Goal: Information Seeking & Learning: Check status

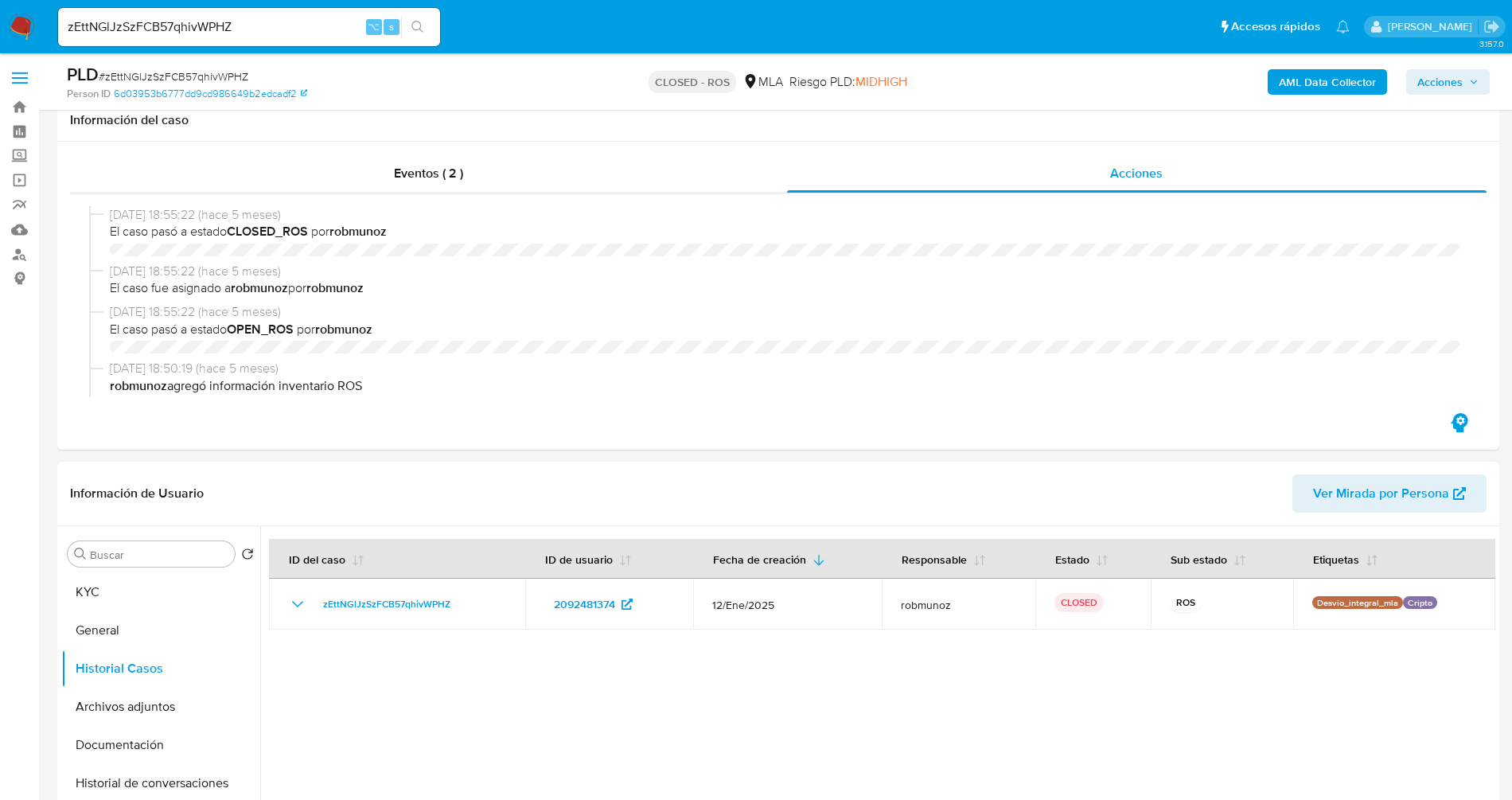
select select "10"
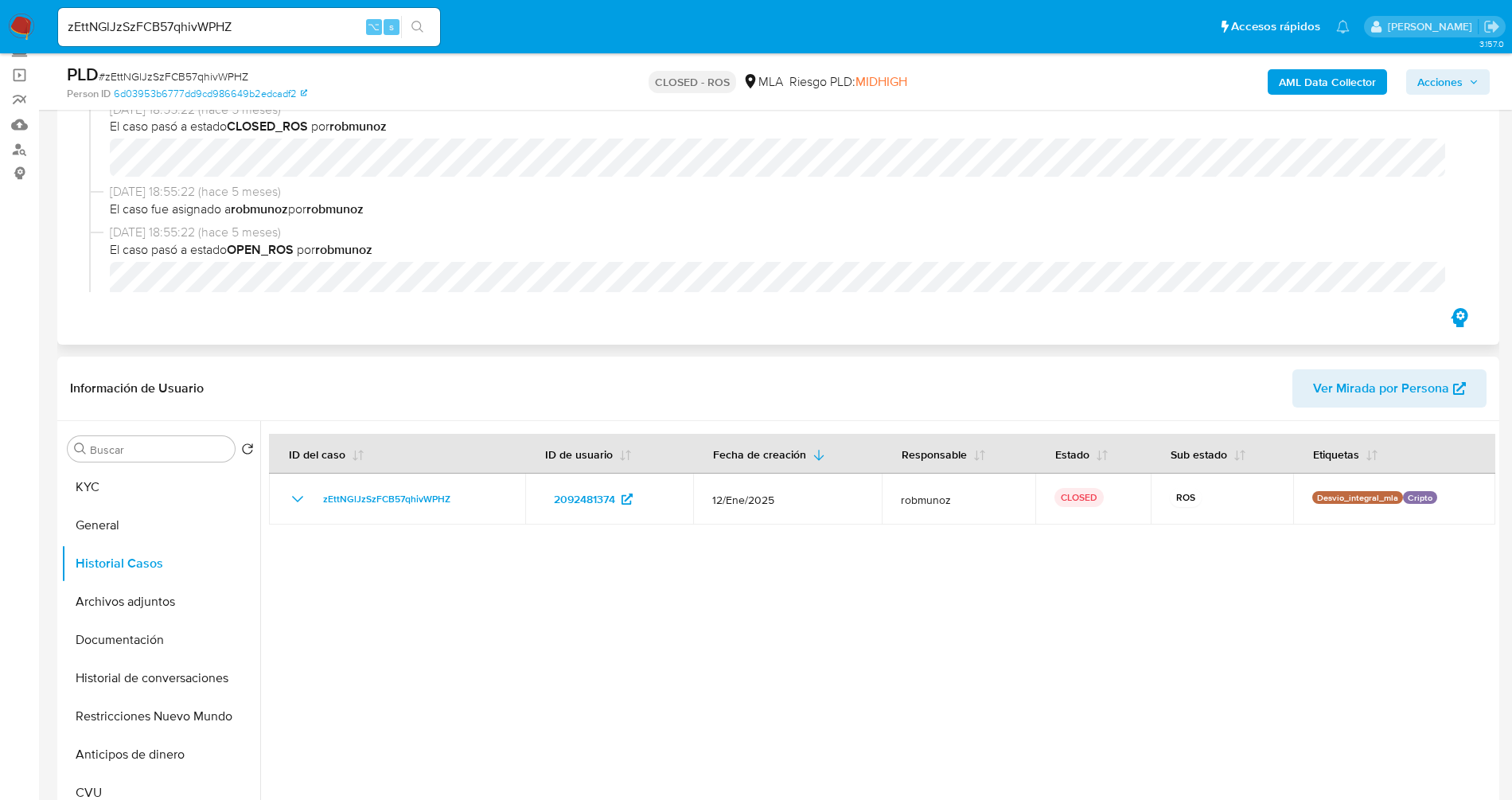
scroll to position [973, 0]
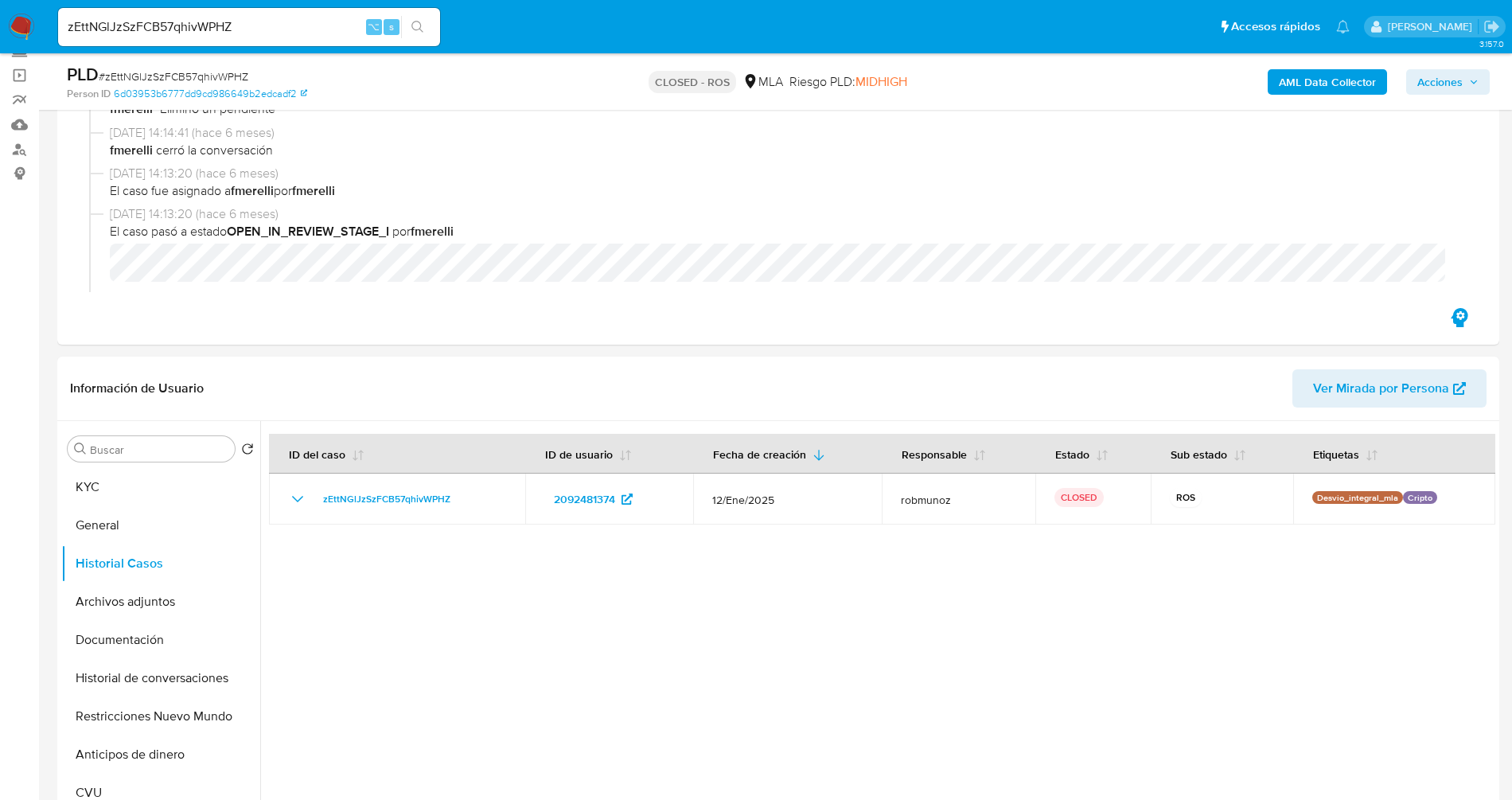
click at [283, 30] on input "zEttNGlJzSzFCB57qhivWPHZ" at bounding box center [249, 27] width 382 height 21
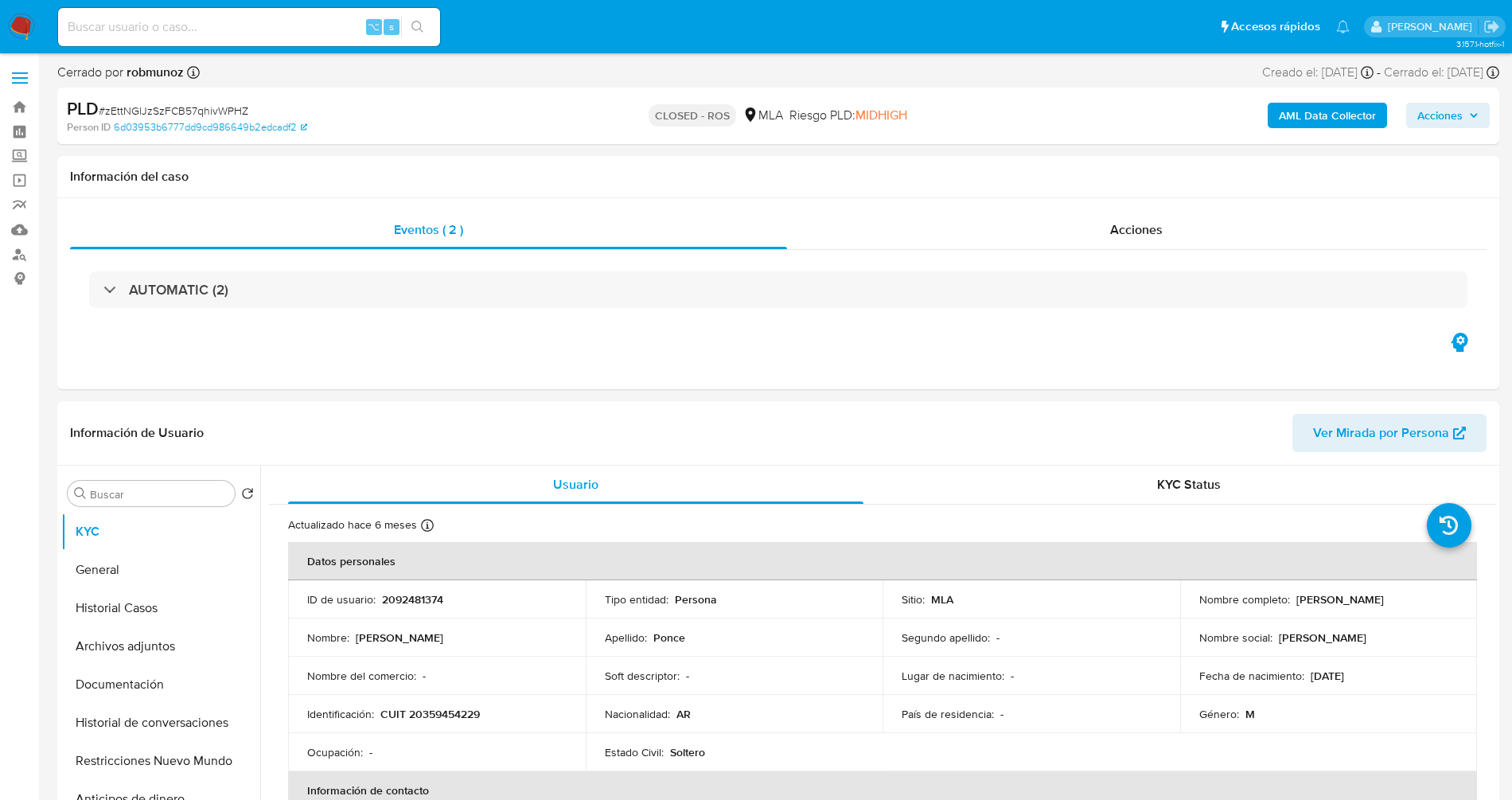
select select "10"
click at [337, 29] on input at bounding box center [249, 27] width 382 height 21
paste input "JeqmGYVzb5FVzmiFeGwscOng"
type input "JeqmGYVzb5FVzmiFeGwscOng"
select select "10"
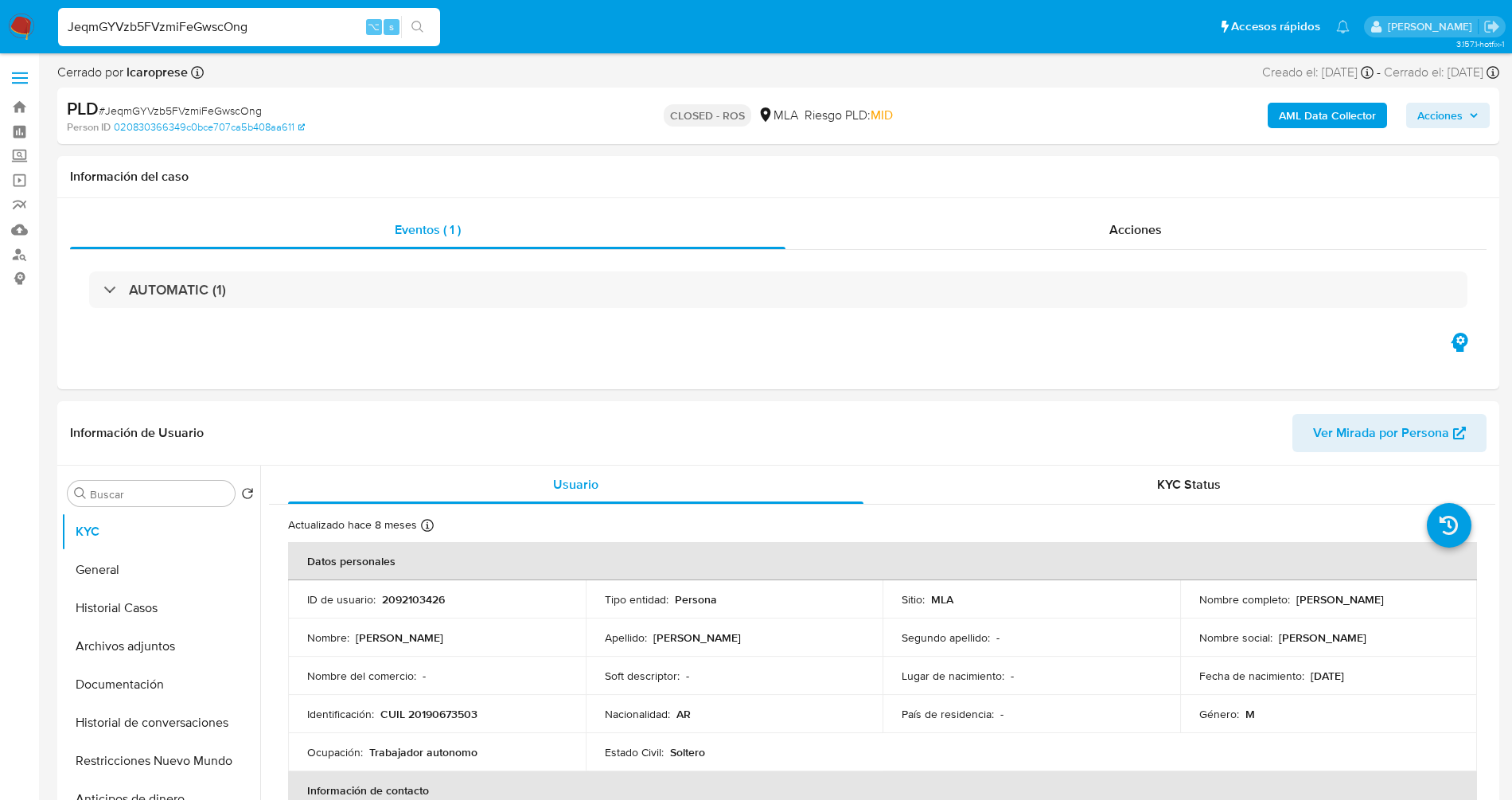
click at [263, 30] on input "JeqmGYVzb5FVzmiFeGwscOng" at bounding box center [249, 27] width 382 height 21
paste input "+"
click at [1123, 227] on span "Acciones" at bounding box center [1136, 229] width 53 height 18
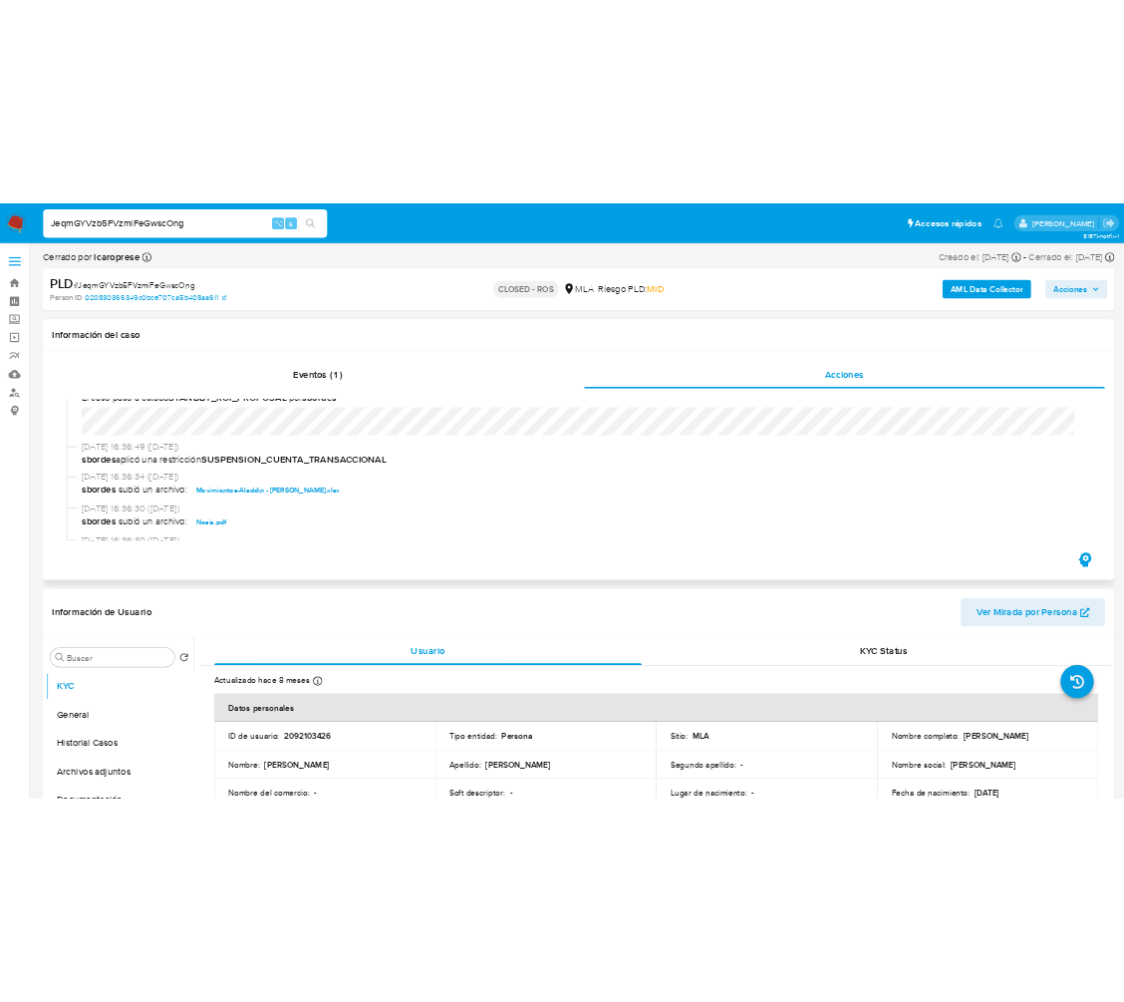
scroll to position [993, 0]
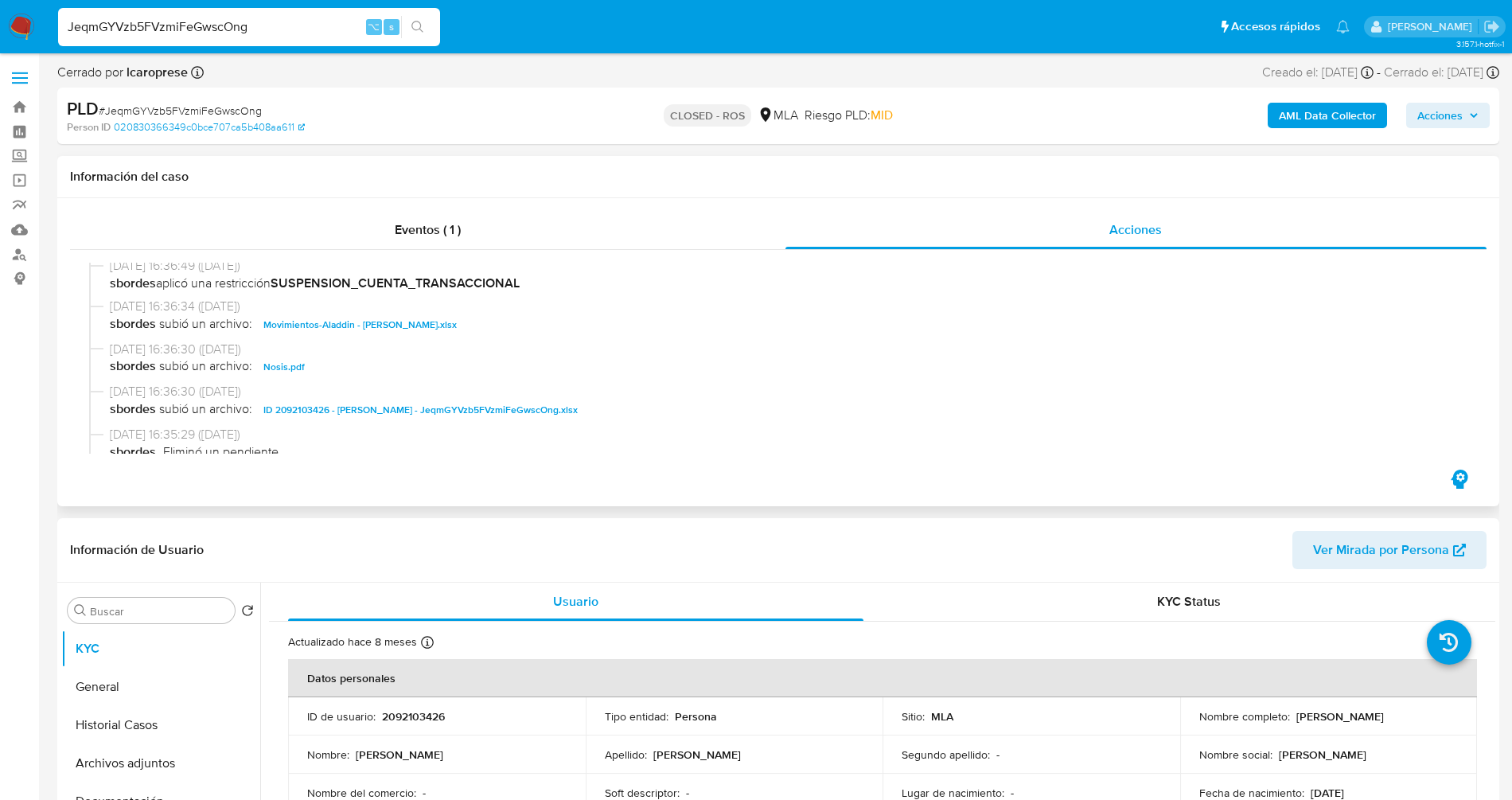
click at [437, 415] on span "ID 2092103426 - [PERSON_NAME] - JeqmGYVzb5FVzmiFeGwscOng.xlsx" at bounding box center [421, 410] width 315 height 19
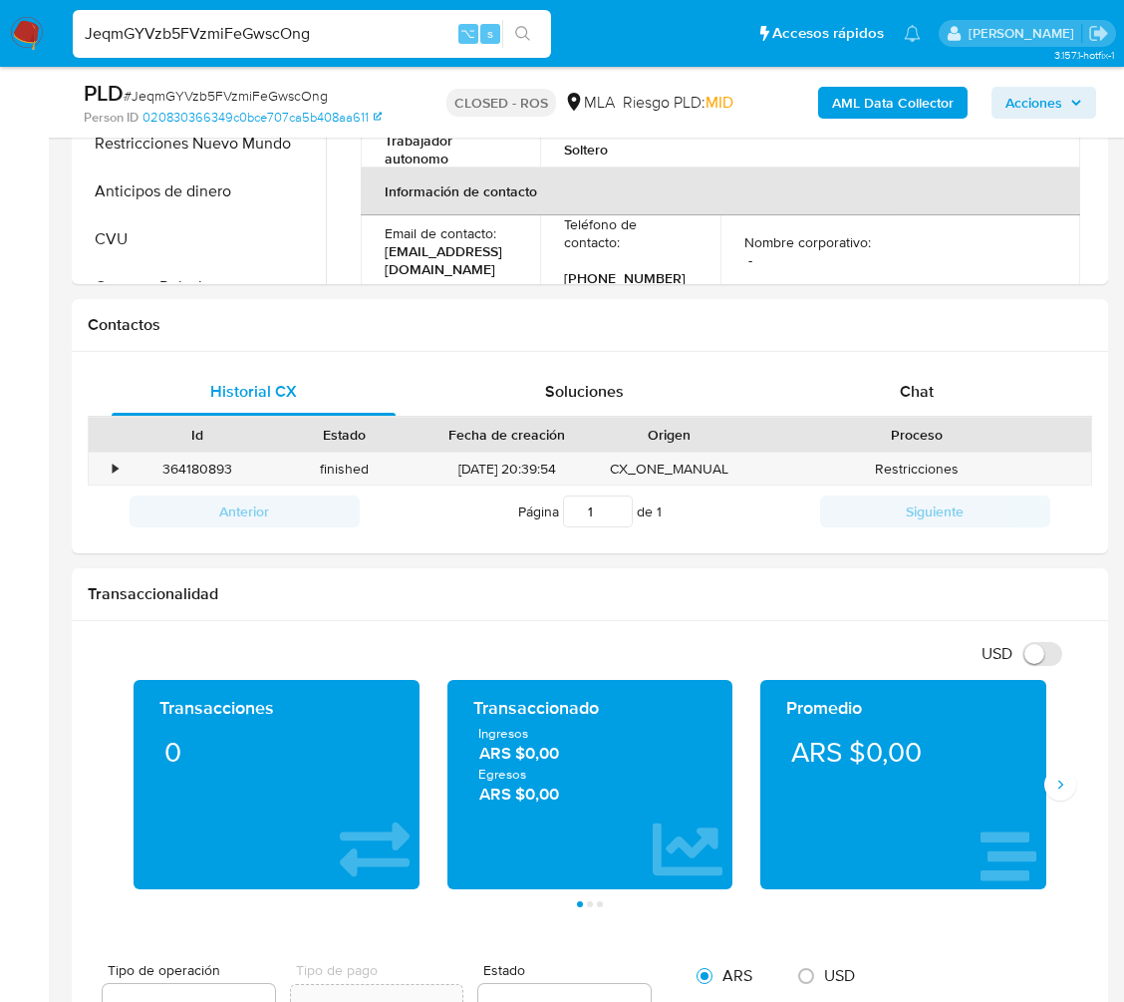
scroll to position [915, 0]
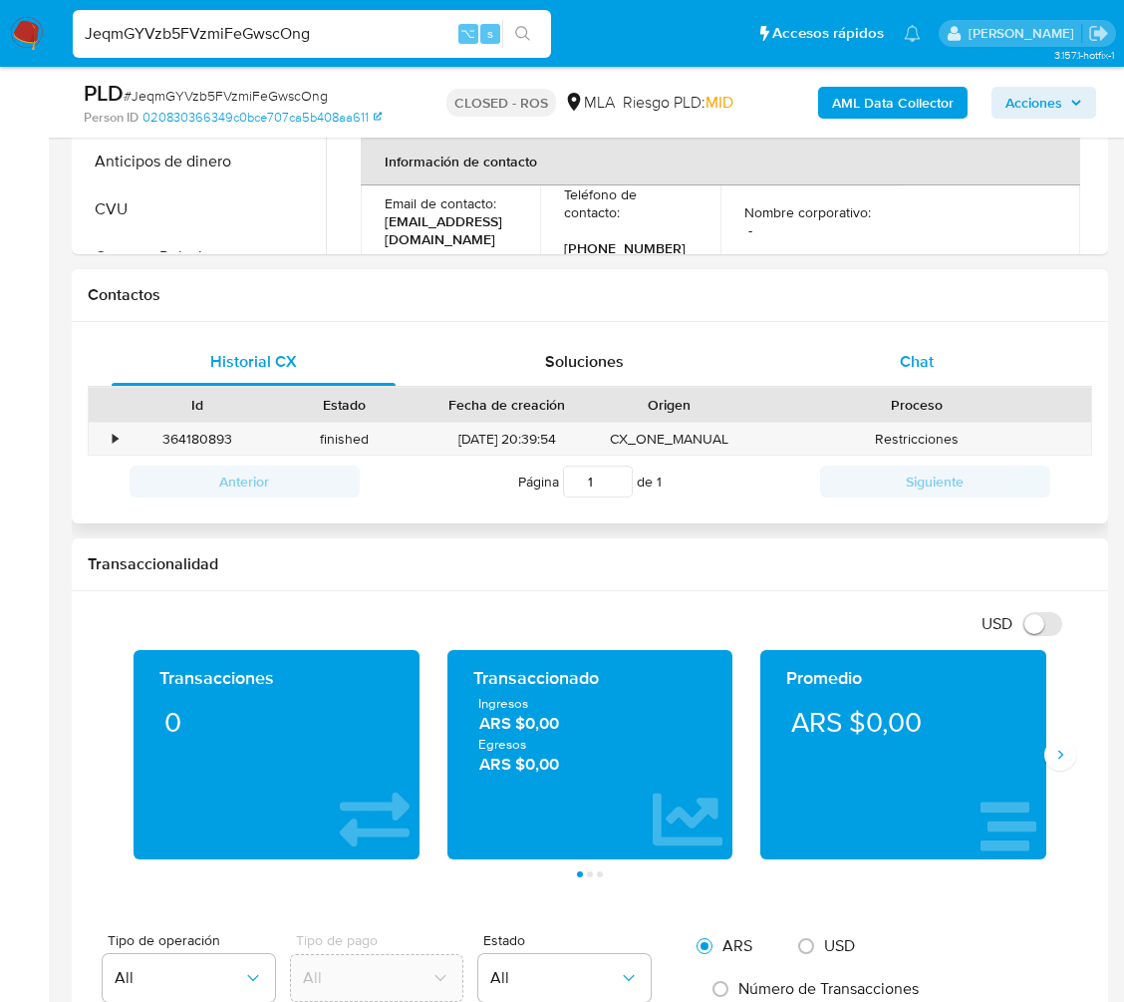
click at [941, 380] on div "Chat" at bounding box center [917, 362] width 284 height 48
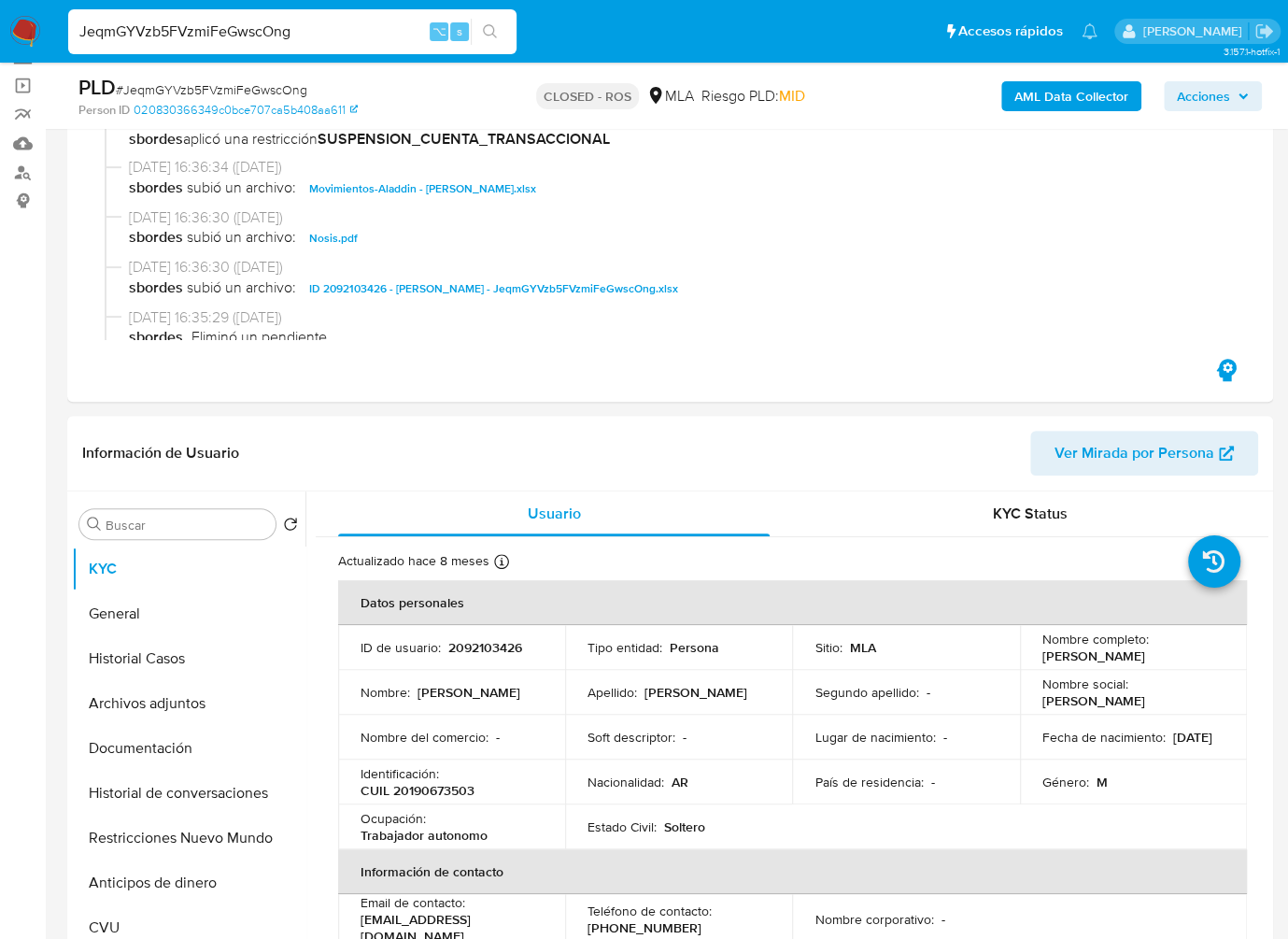
scroll to position [323, 0]
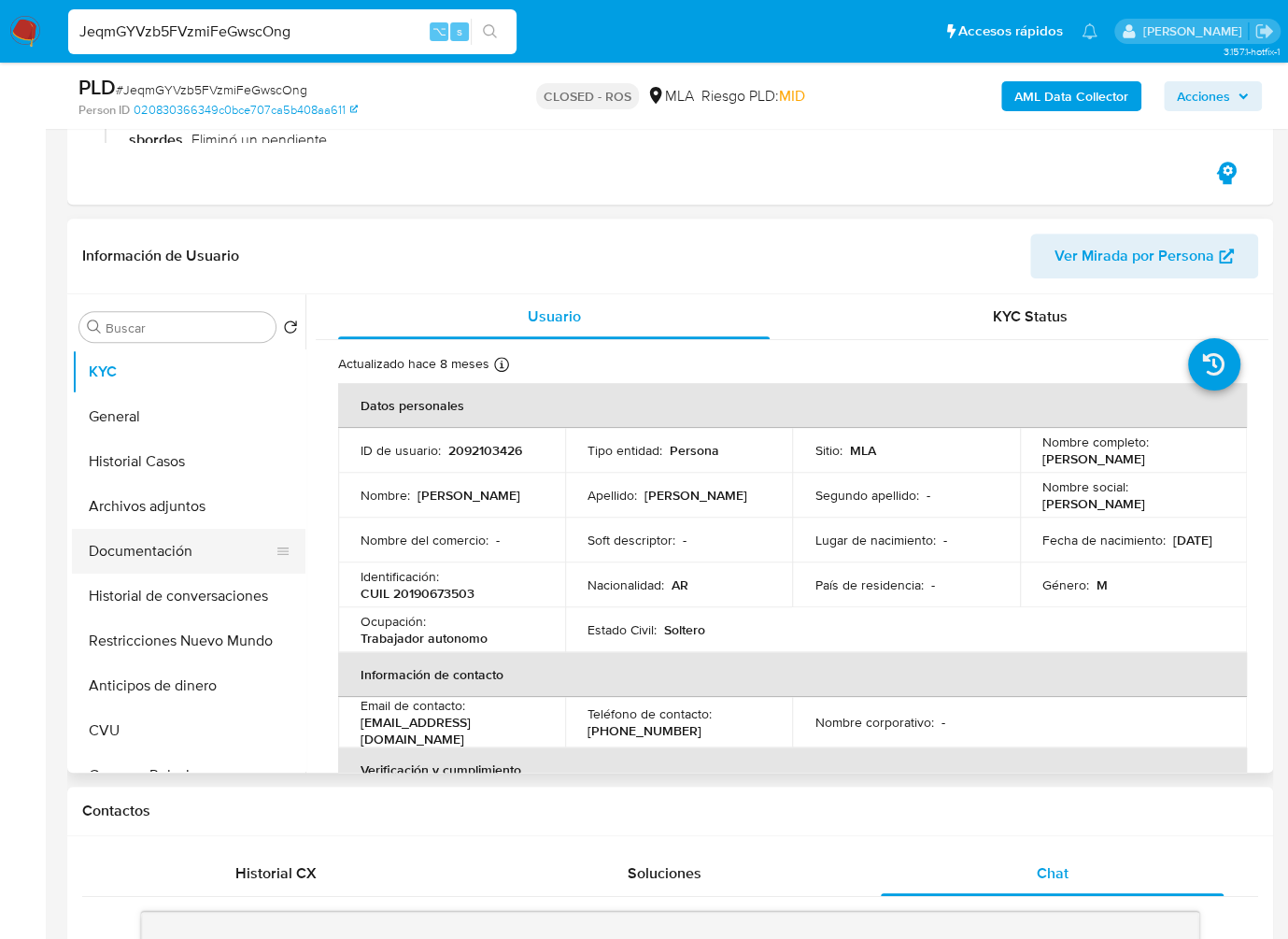
click at [179, 538] on button "Documentación" at bounding box center [181, 551] width 218 height 45
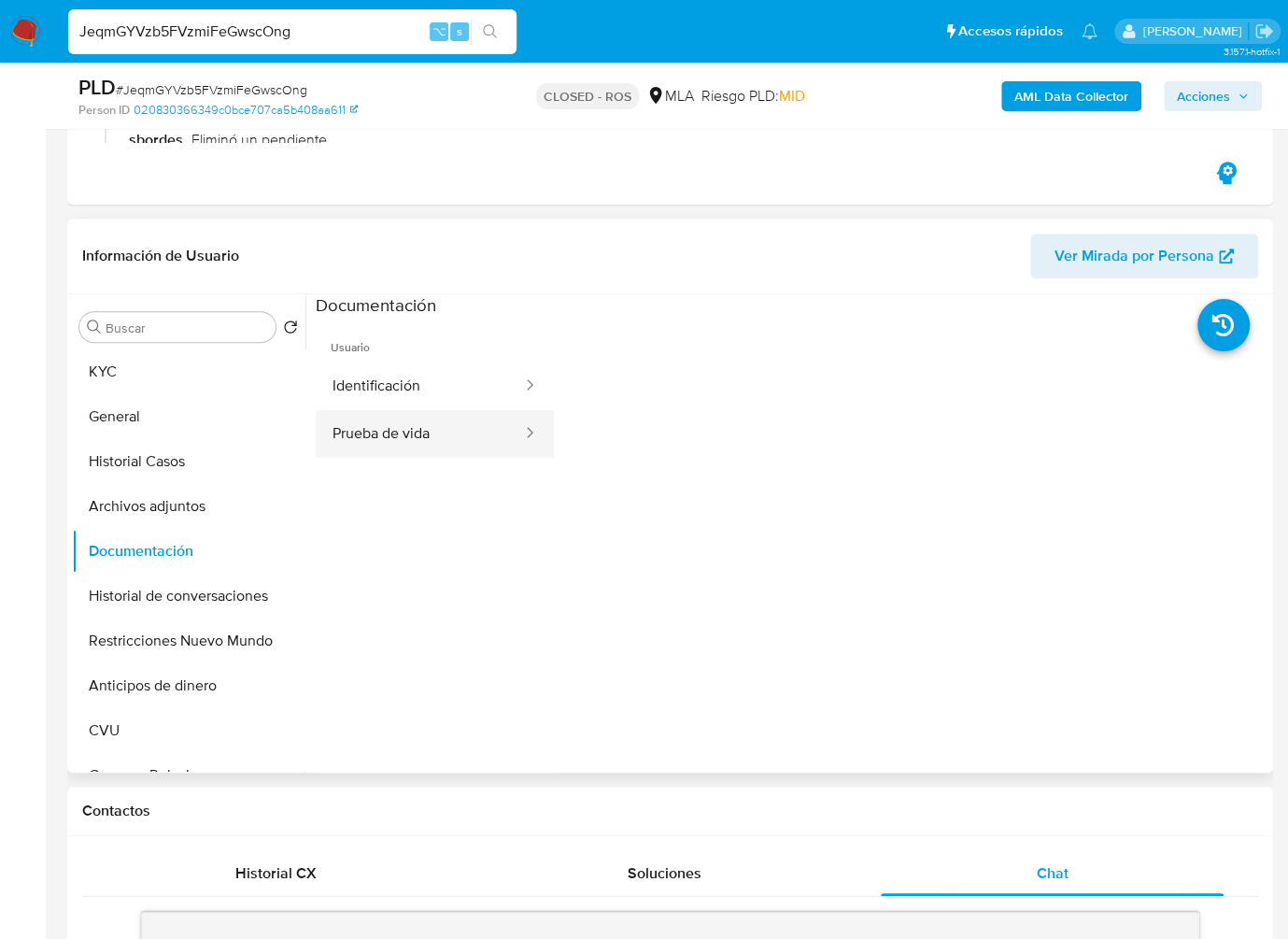
click at [436, 410] on button "Prueba de vida" at bounding box center [420, 434] width 208 height 48
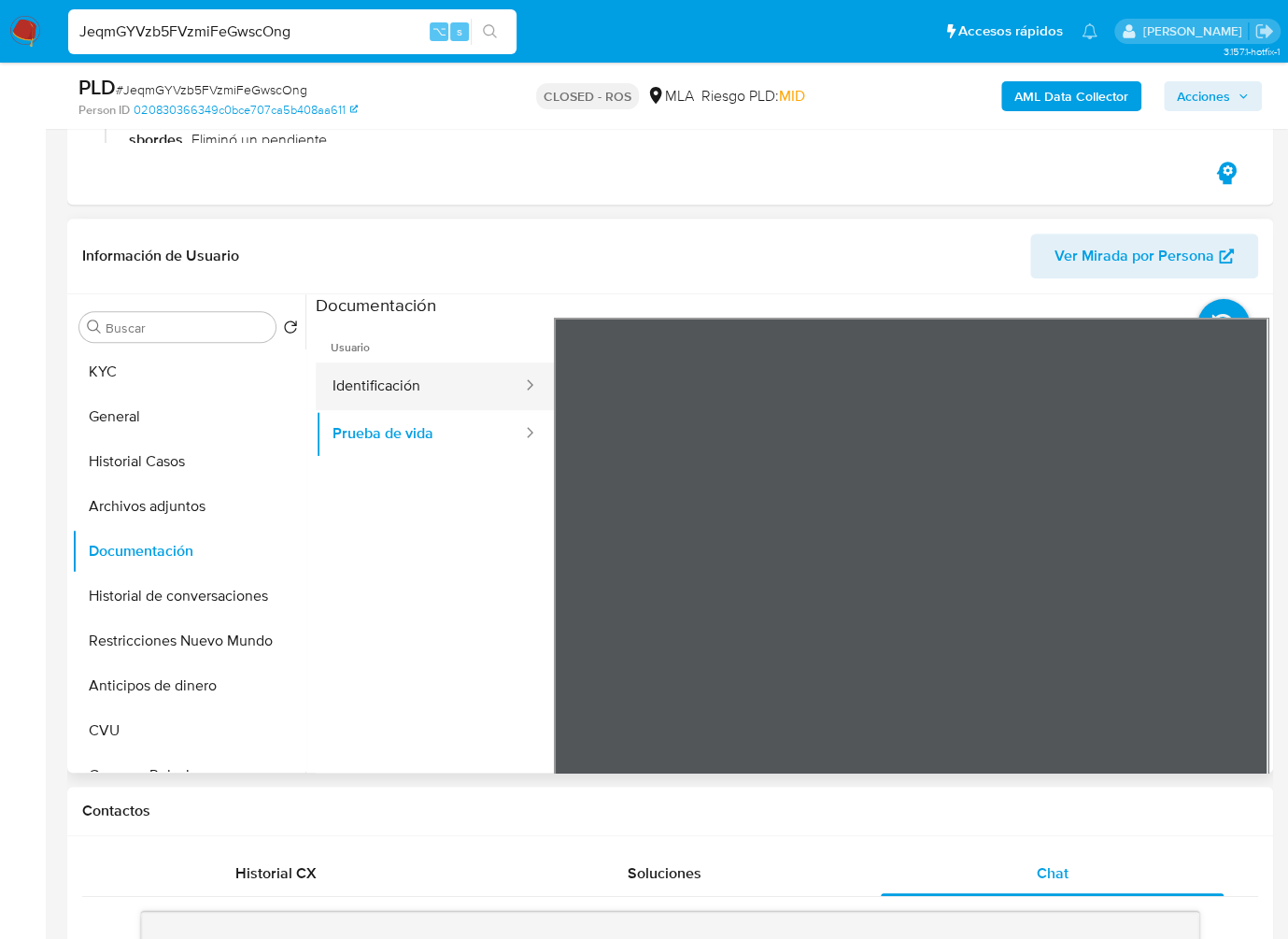
click at [406, 378] on button "Identificación" at bounding box center [420, 386] width 208 height 48
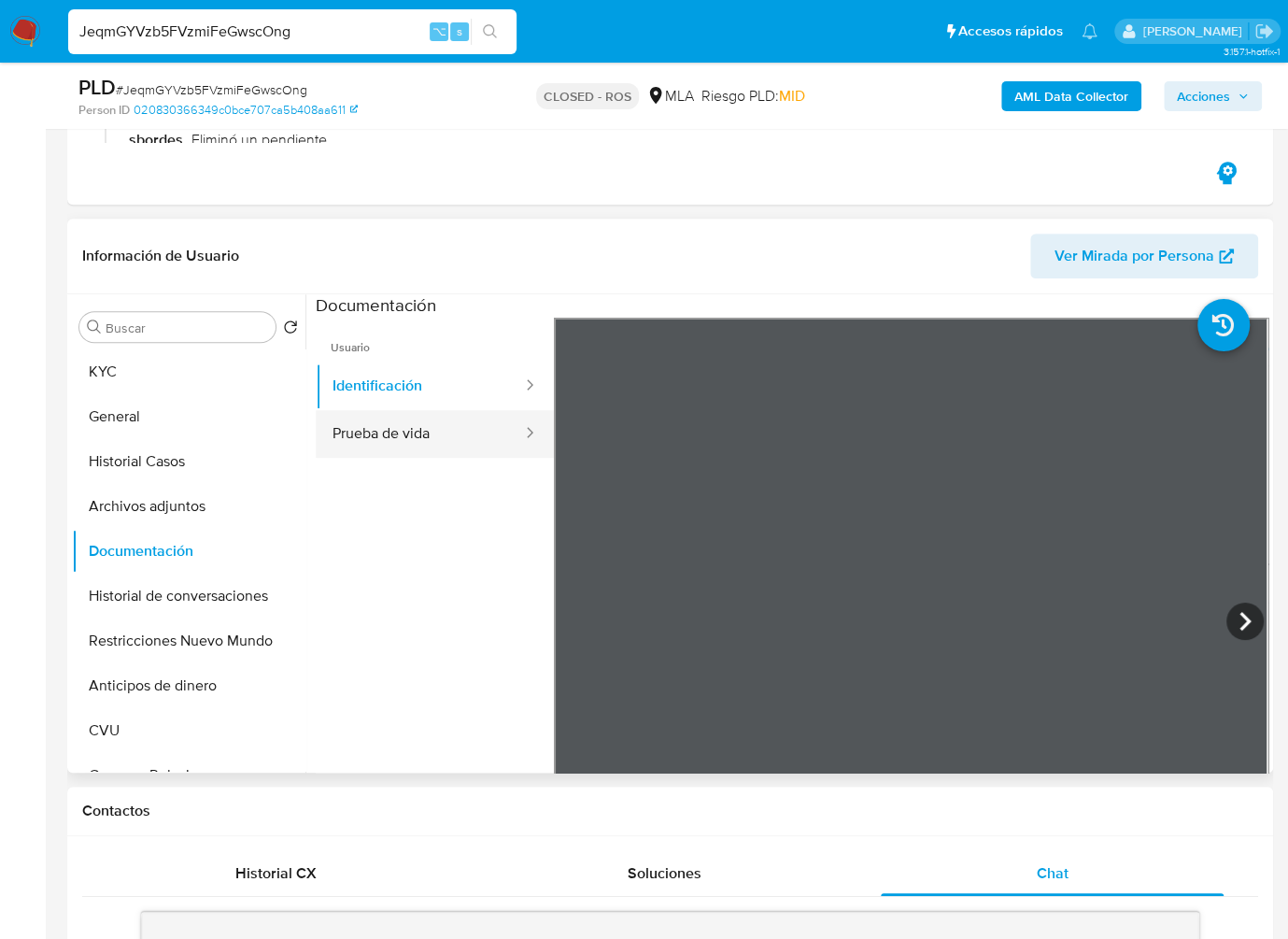
click at [405, 419] on button "Prueba de vida" at bounding box center [420, 434] width 208 height 48
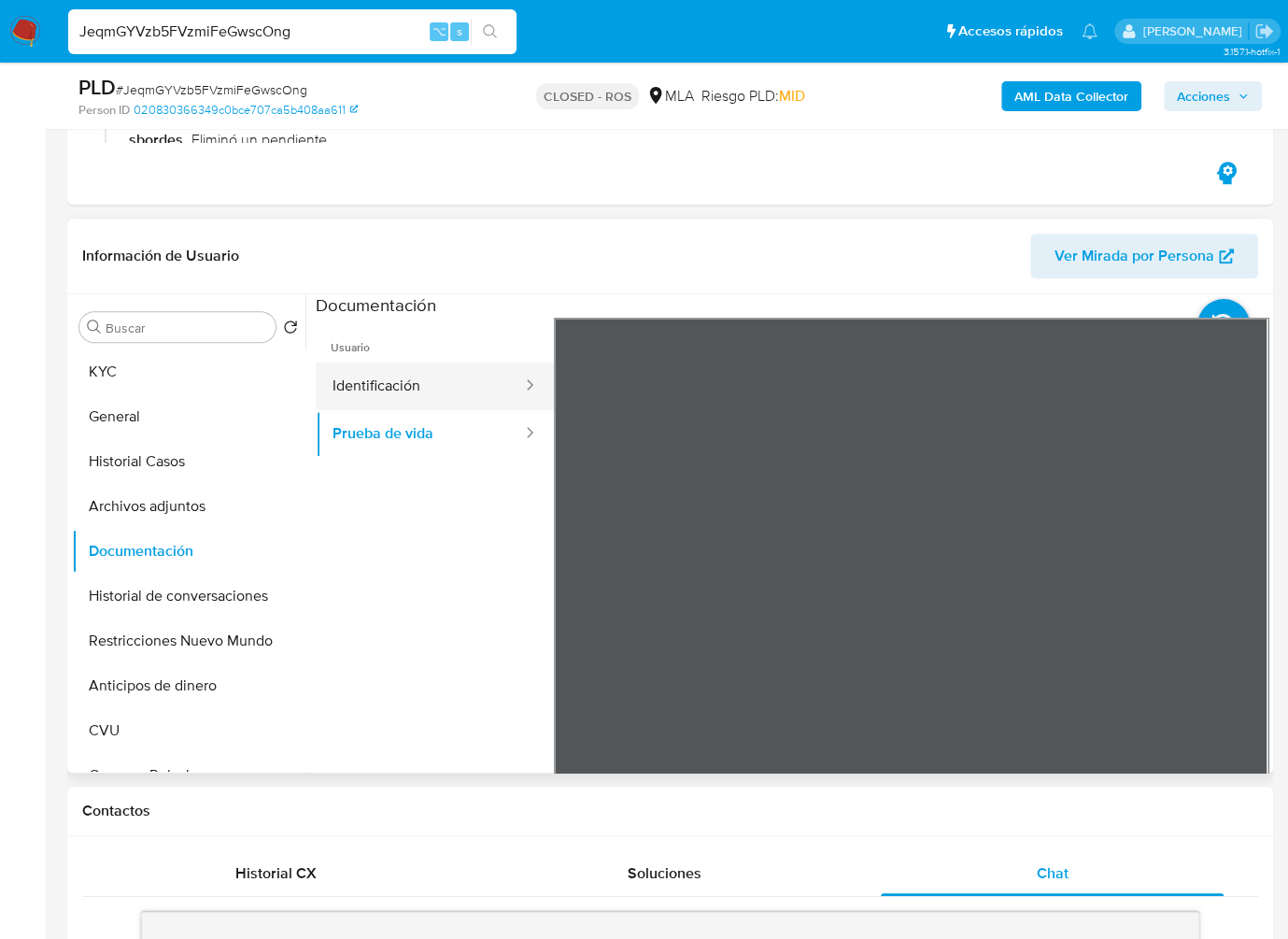
click at [379, 371] on button "Identificación" at bounding box center [420, 386] width 208 height 48
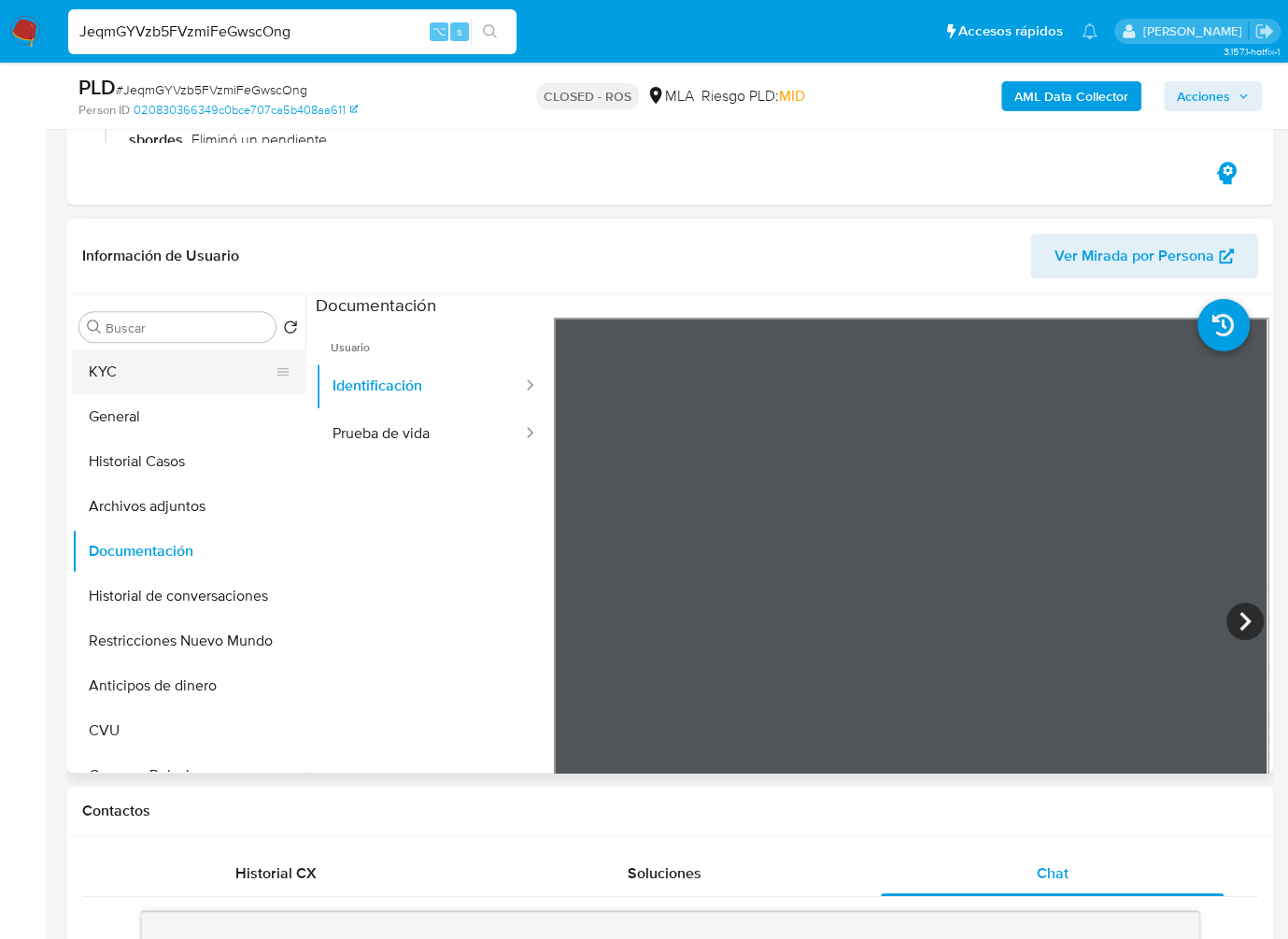
click at [184, 380] on button "KYC" at bounding box center [181, 372] width 218 height 45
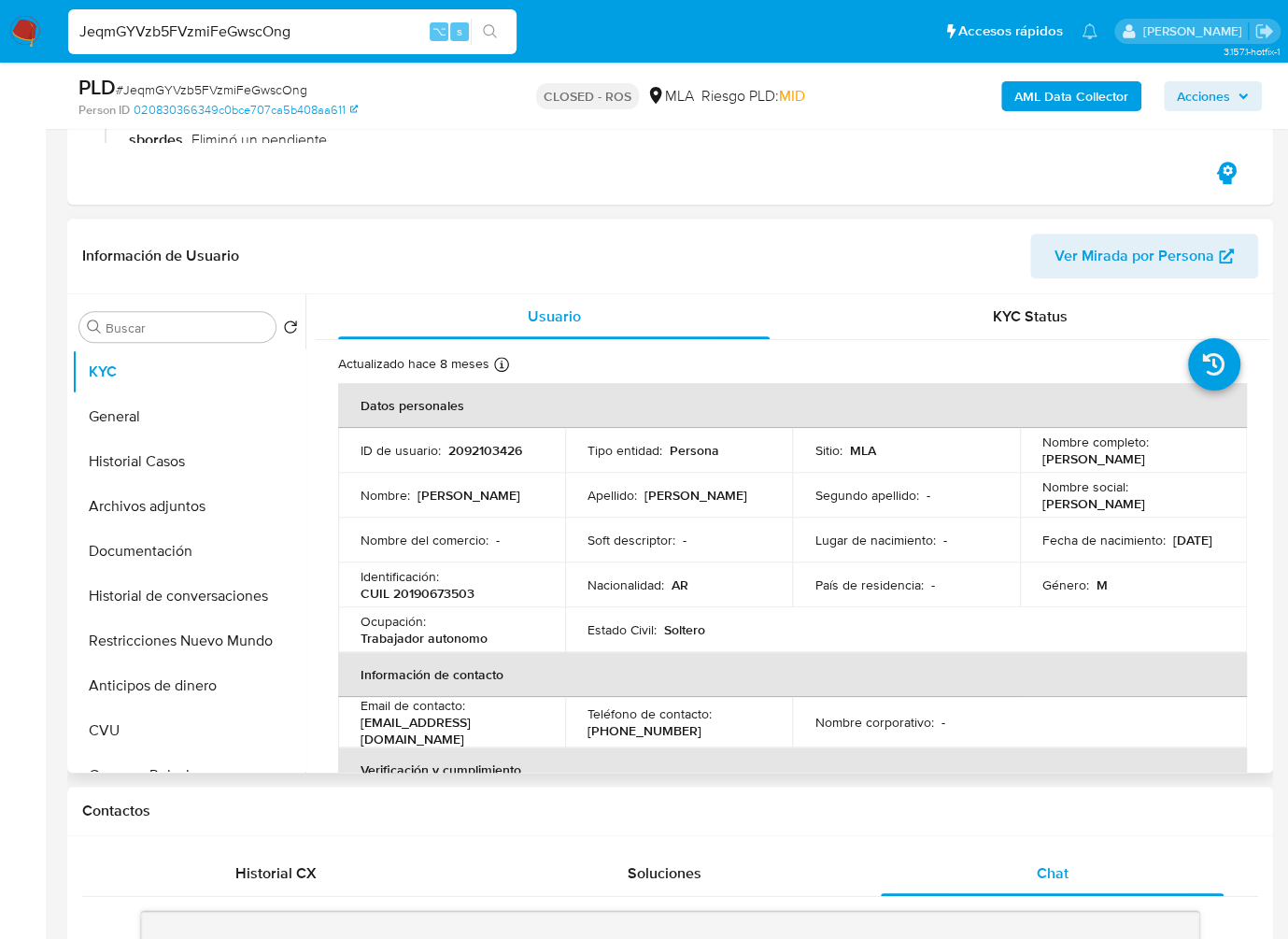
click at [1091, 461] on p "[PERSON_NAME]" at bounding box center [1094, 459] width 103 height 17
click at [1091, 460] on p "[PERSON_NAME]" at bounding box center [1094, 459] width 103 height 17
drag, startPoint x: 1114, startPoint y: 473, endPoint x: 1180, endPoint y: 462, distance: 66.9
click at [1114, 473] on td "Nombre social : [PERSON_NAME]" at bounding box center [1133, 495] width 227 height 45
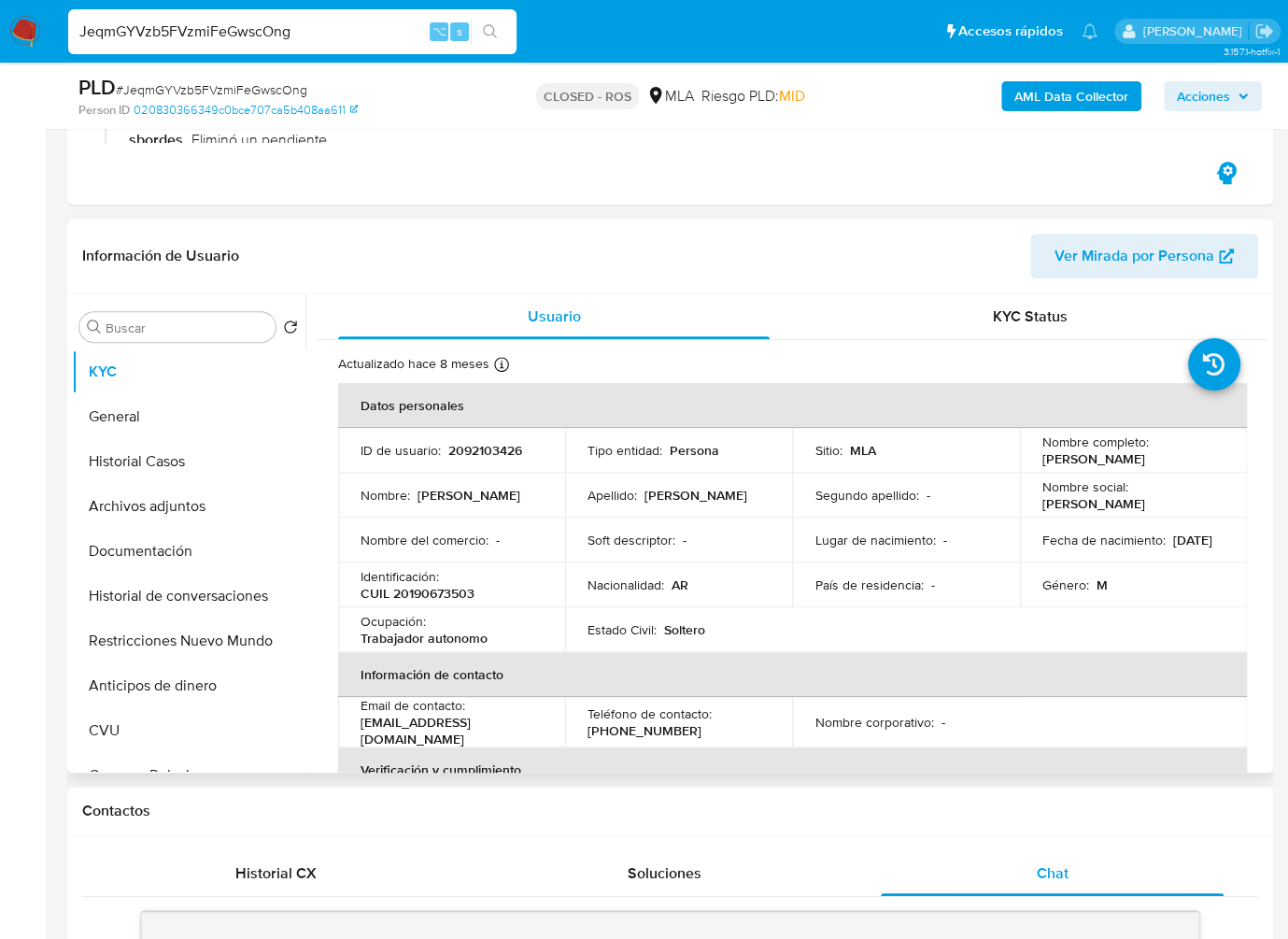
drag, startPoint x: 1201, startPoint y: 457, endPoint x: 1035, endPoint y: 455, distance: 166.0
click at [1035, 455] on td "Nombre completo : [PERSON_NAME]" at bounding box center [1133, 451] width 227 height 45
copy p "[PERSON_NAME]"
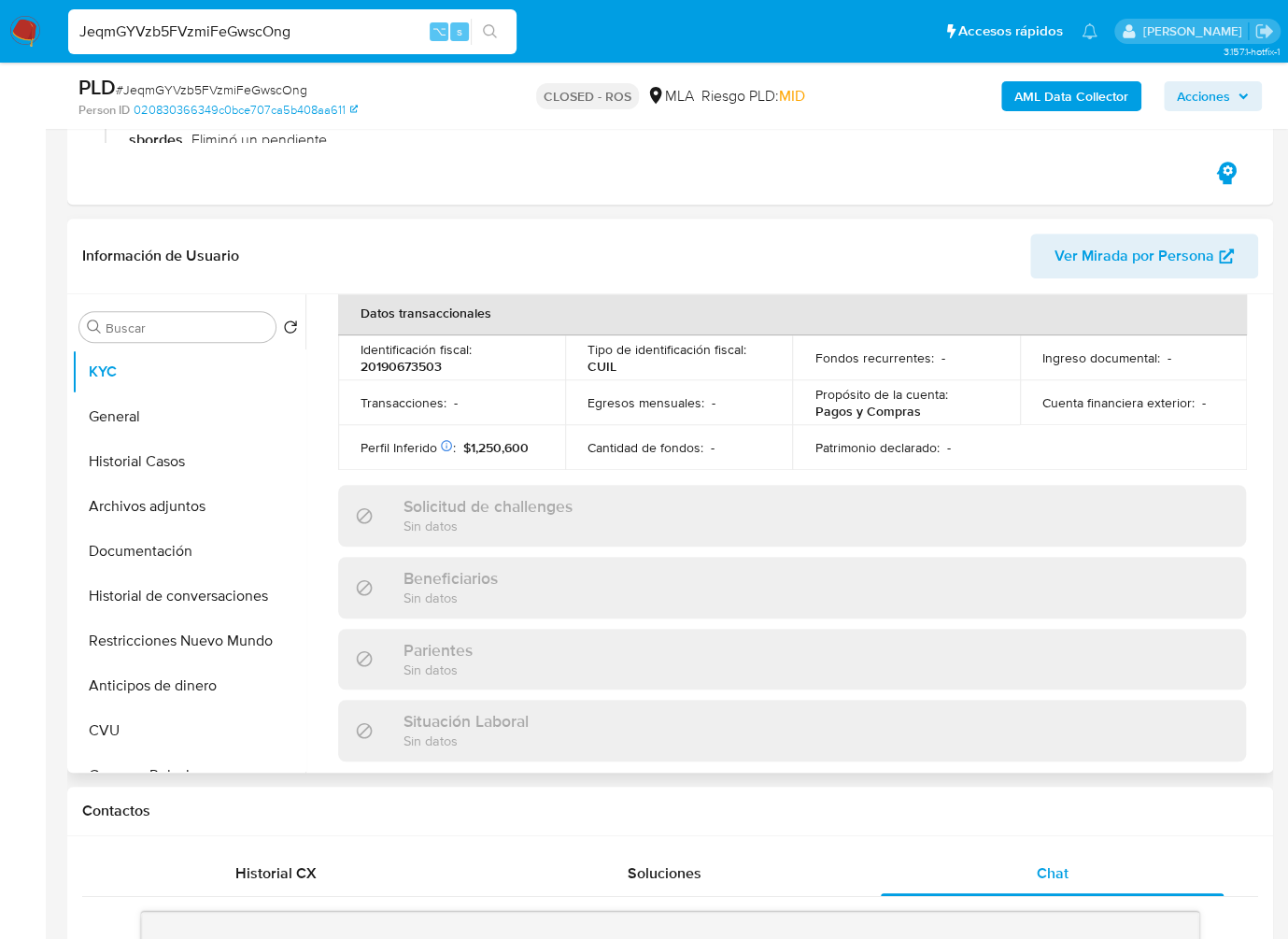
scroll to position [1049, 0]
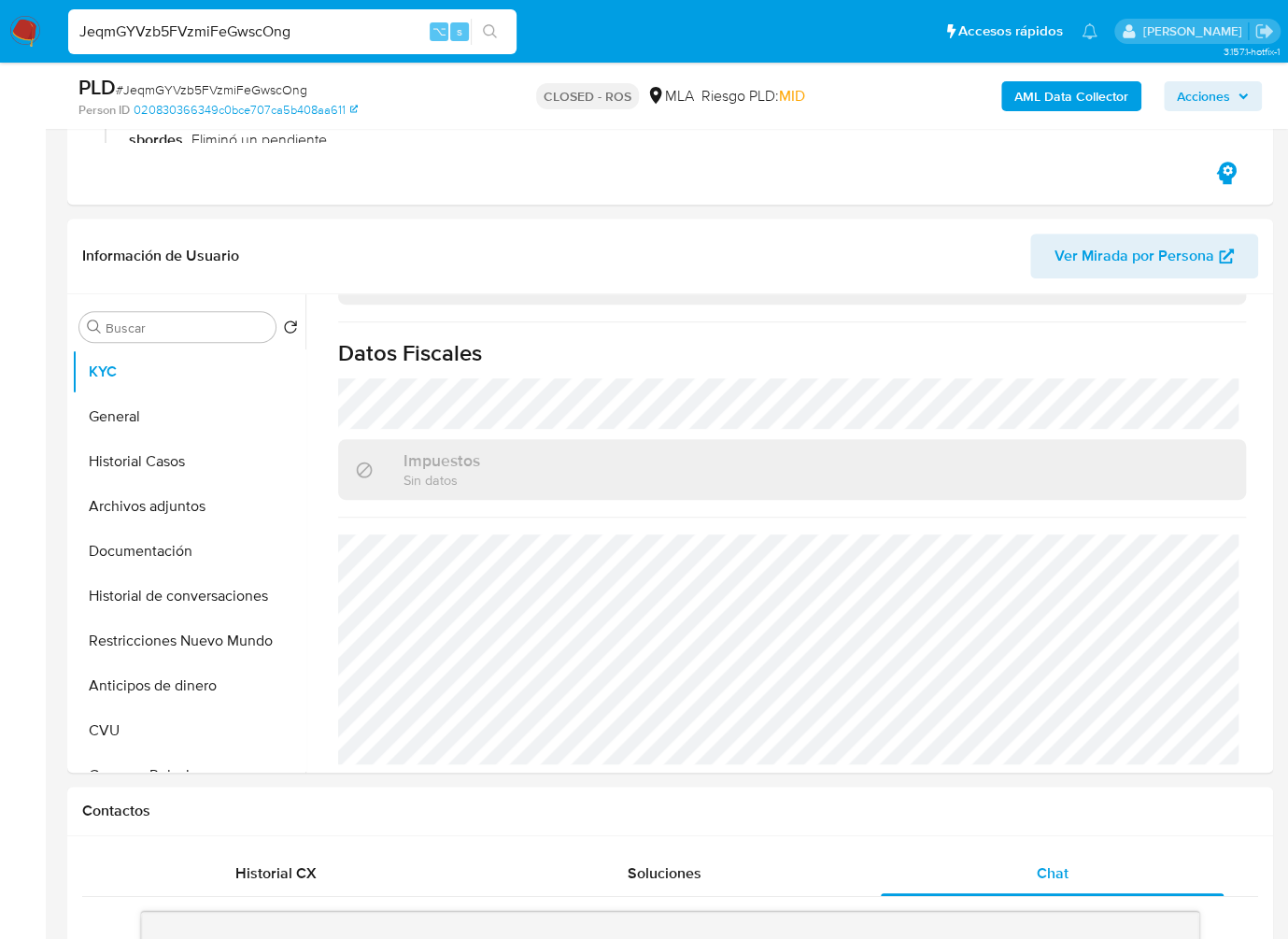
click at [387, 41] on input "JeqmGYVzb5FVzmiFeGwscOng" at bounding box center [292, 32] width 449 height 24
paste input "FZhDyIZSr4t00JiFPkb5bmdd"
type input "FZhDyIZSr4t00JiFPkb5bmdd"
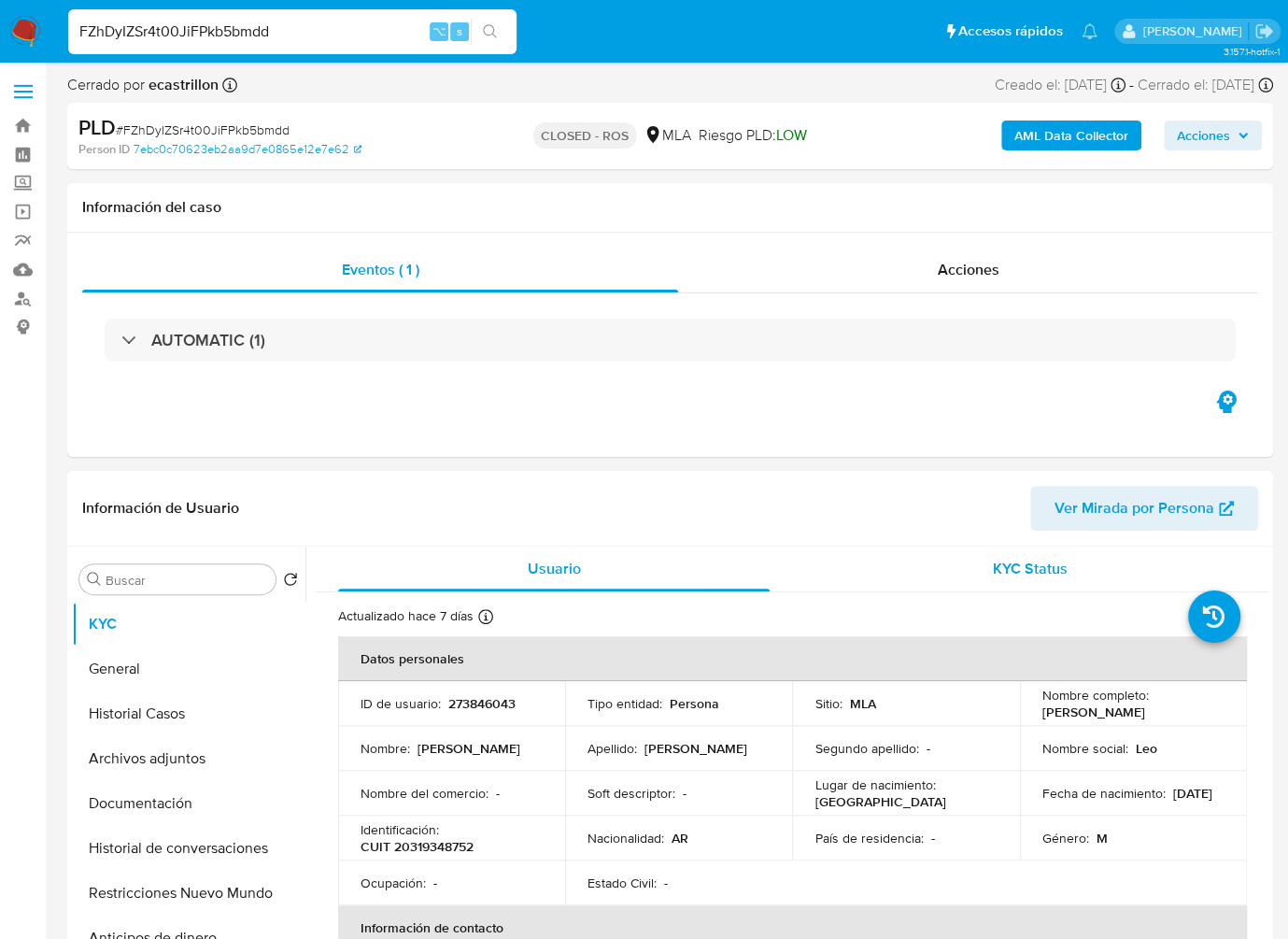
select select "10"
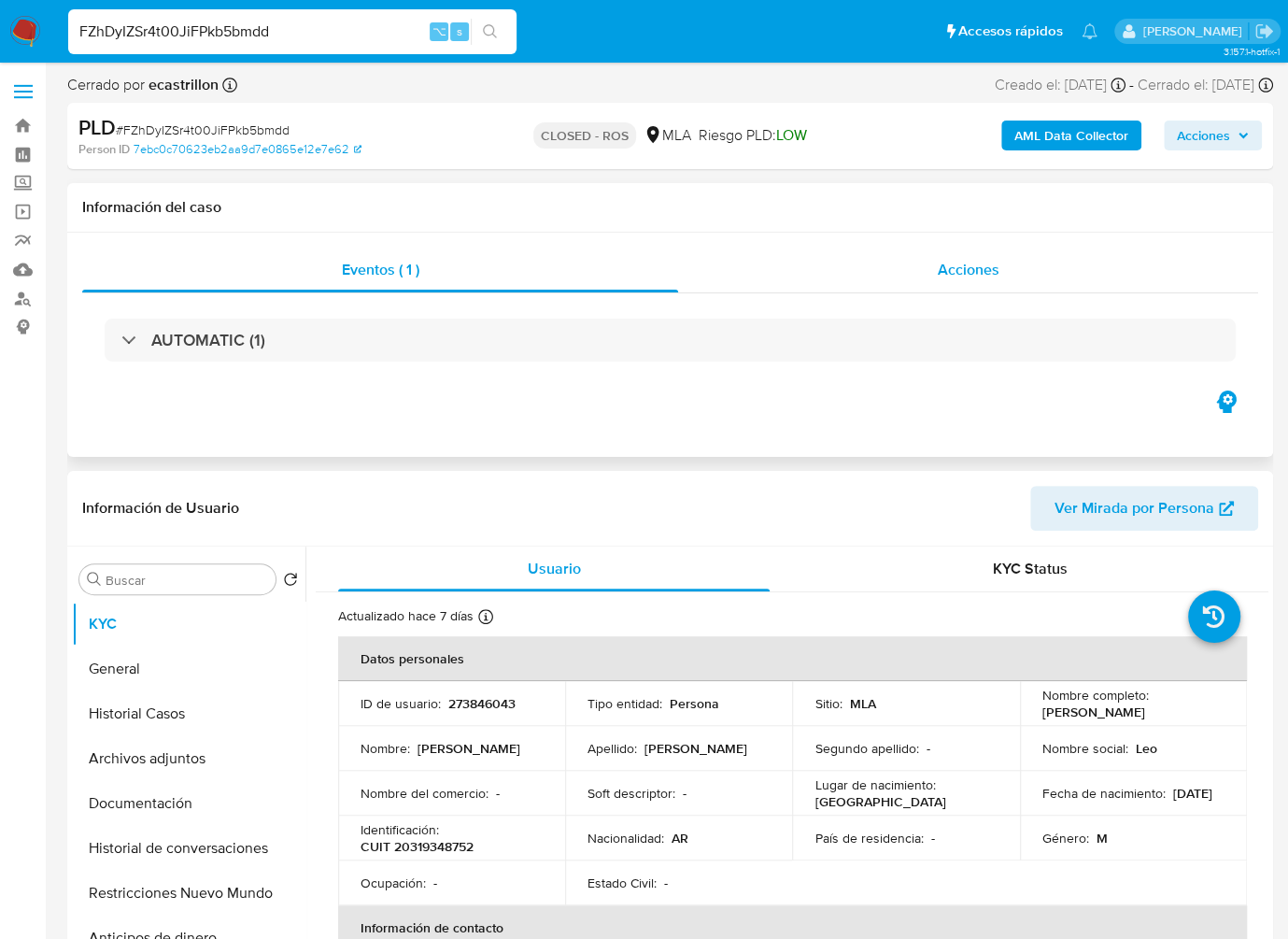
click at [951, 261] on span "Acciones" at bounding box center [969, 269] width 62 height 22
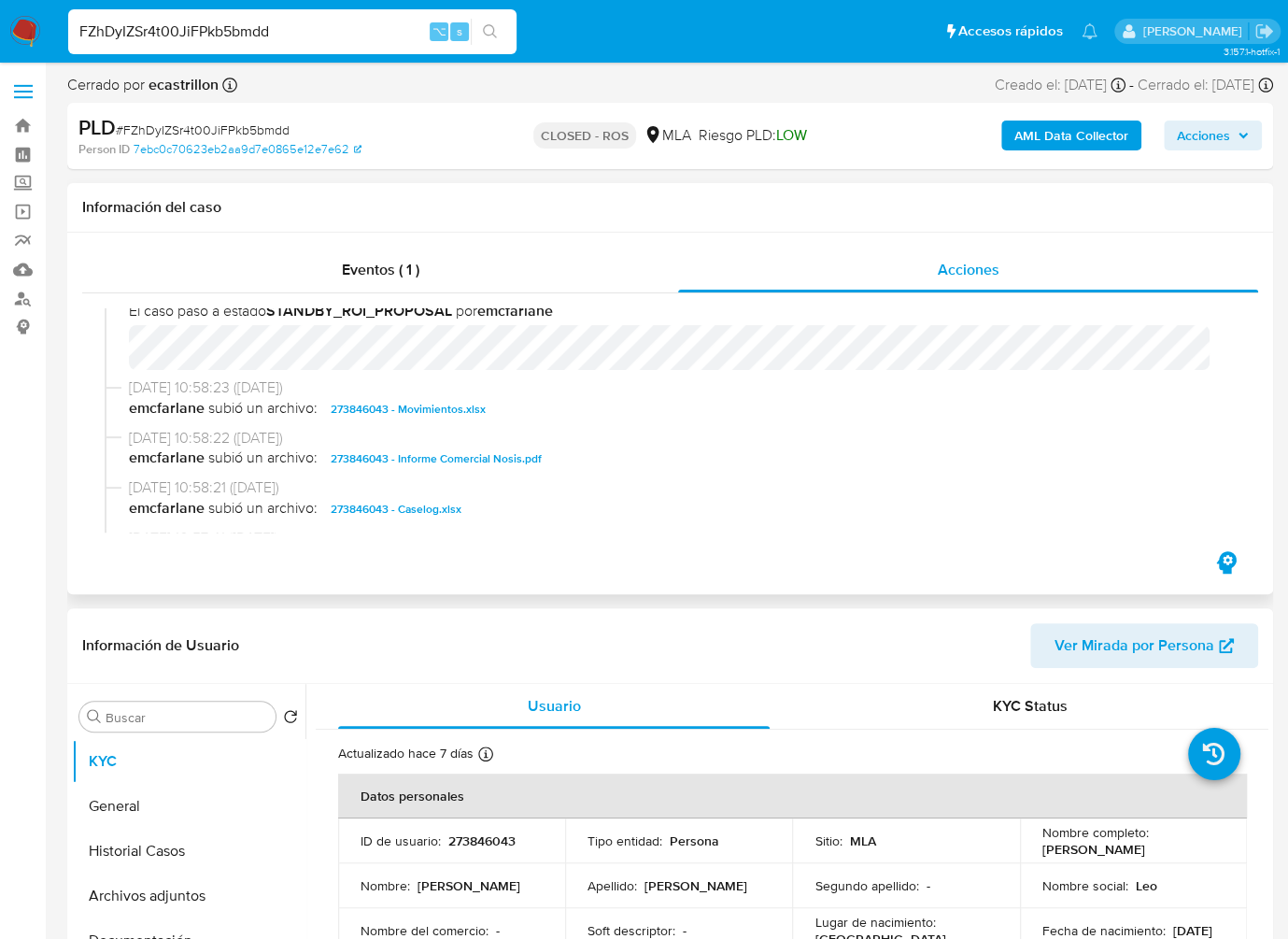
scroll to position [927, 0]
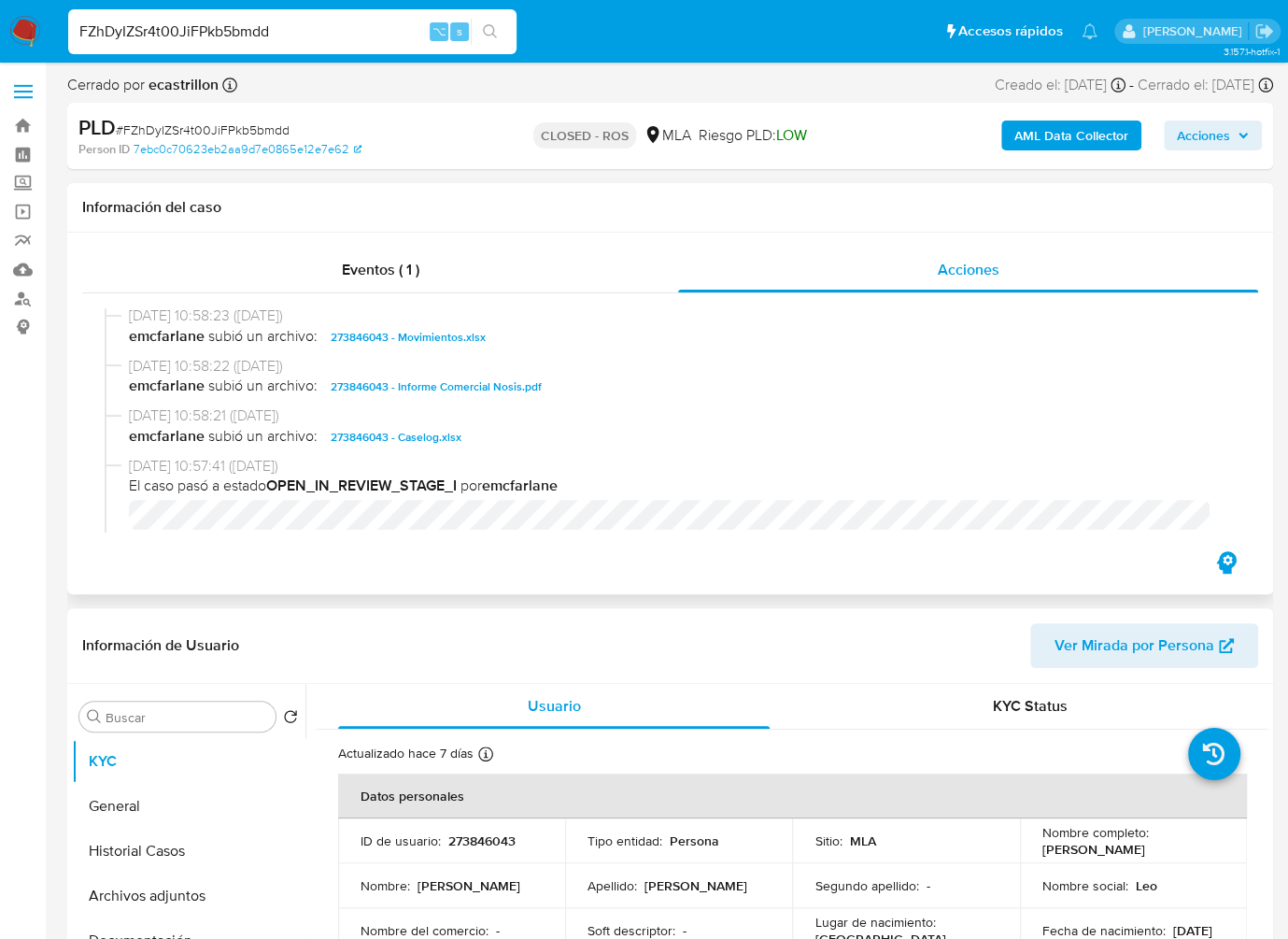
click at [394, 443] on span "273846043 - Caselog.xlsx" at bounding box center [396, 438] width 131 height 22
drag, startPoint x: 427, startPoint y: 335, endPoint x: 456, endPoint y: 335, distance: 29.0
click at [426, 335] on span "273846043 - Movimientos.xlsx" at bounding box center [407, 337] width 155 height 22
click at [313, 27] on input "FZhDyIZSr4t00JiFPkb5bmdd" at bounding box center [292, 32] width 449 height 24
click at [312, 22] on input "FZhDyIZSr4t00JiFPkb5bmdd" at bounding box center [292, 32] width 449 height 24
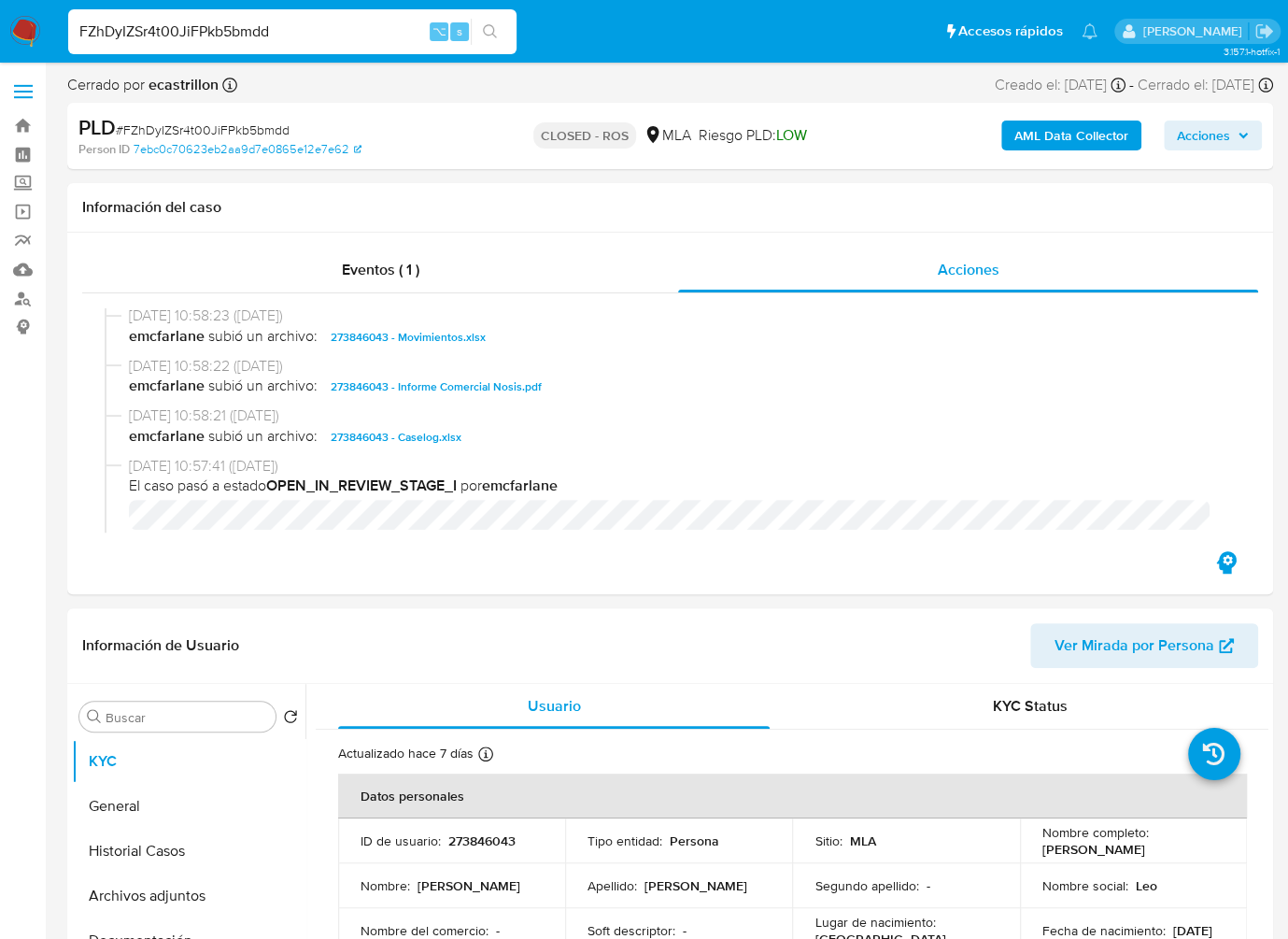
click at [280, 34] on input "FZhDyIZSr4t00JiFPkb5bmdd" at bounding box center [292, 32] width 449 height 24
paste input "l7msO2GmJrD5L5zUZ4AYhZRS"
type input "l7msO2GmJrD5L5zUZ4AYhZRS"
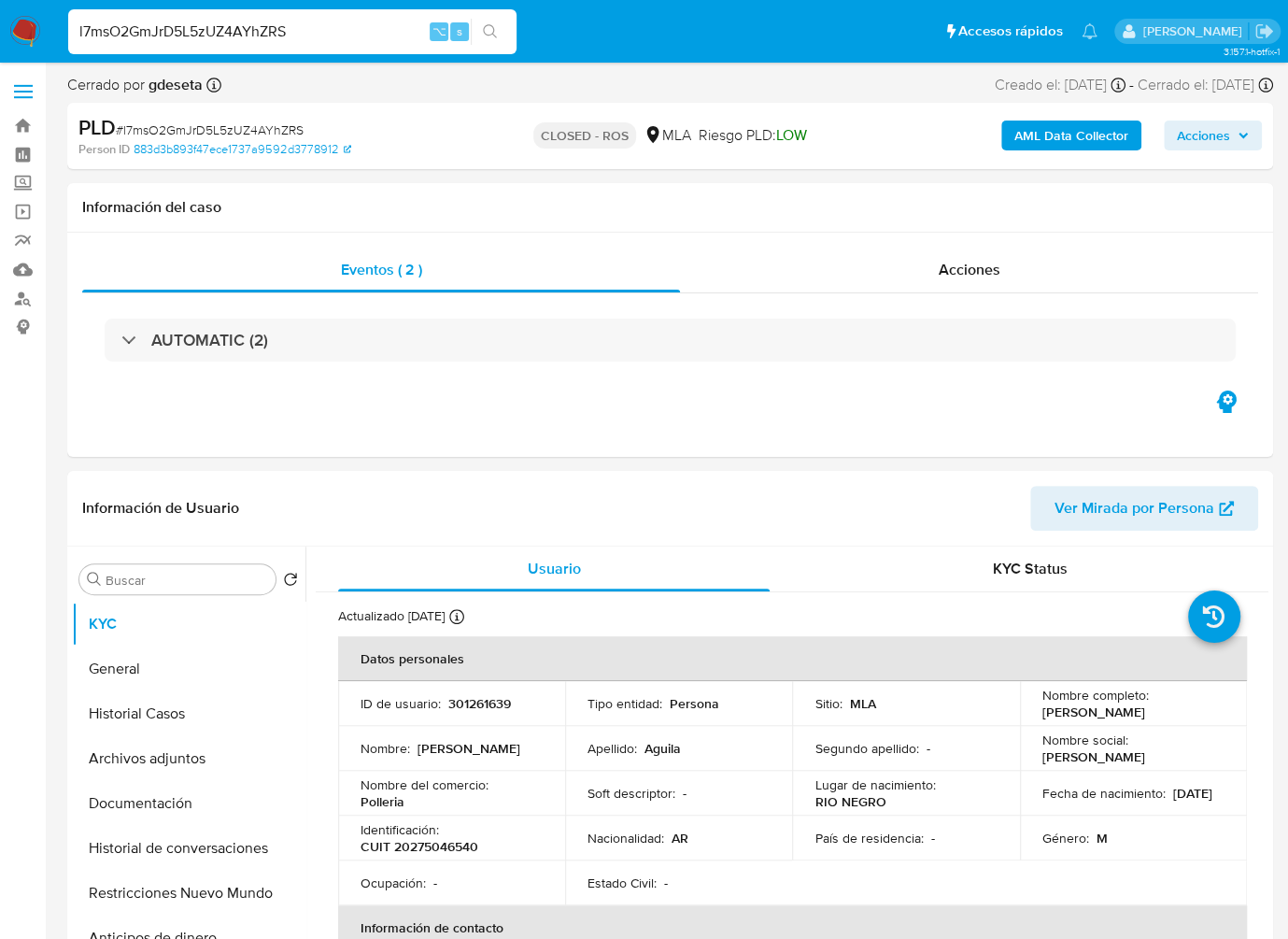
select select "10"
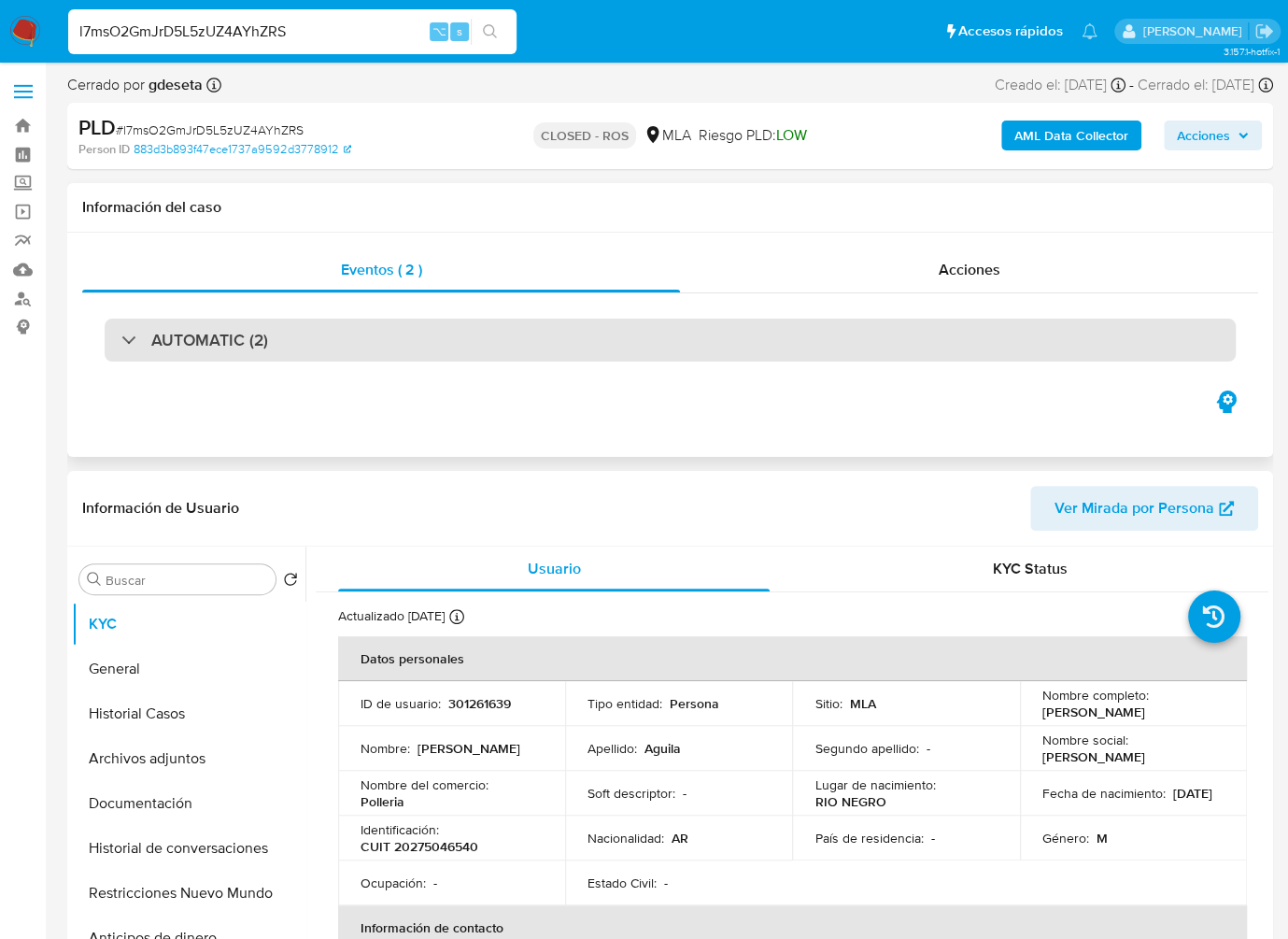
click at [316, 352] on div "AUTOMATIC (2)" at bounding box center [670, 340] width 1131 height 43
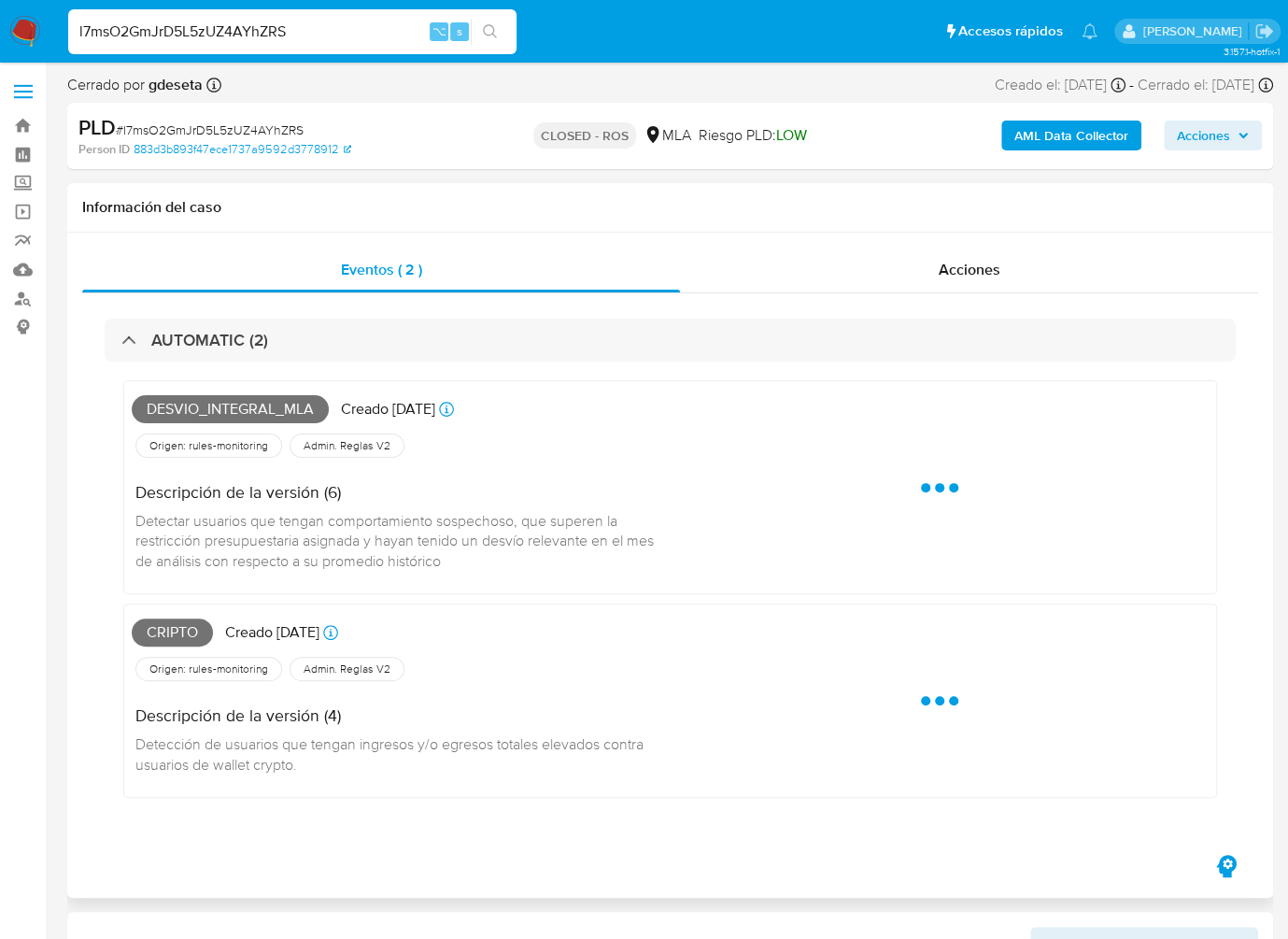
click at [231, 409] on span "Desvio_integral_mla" at bounding box center [230, 410] width 197 height 28
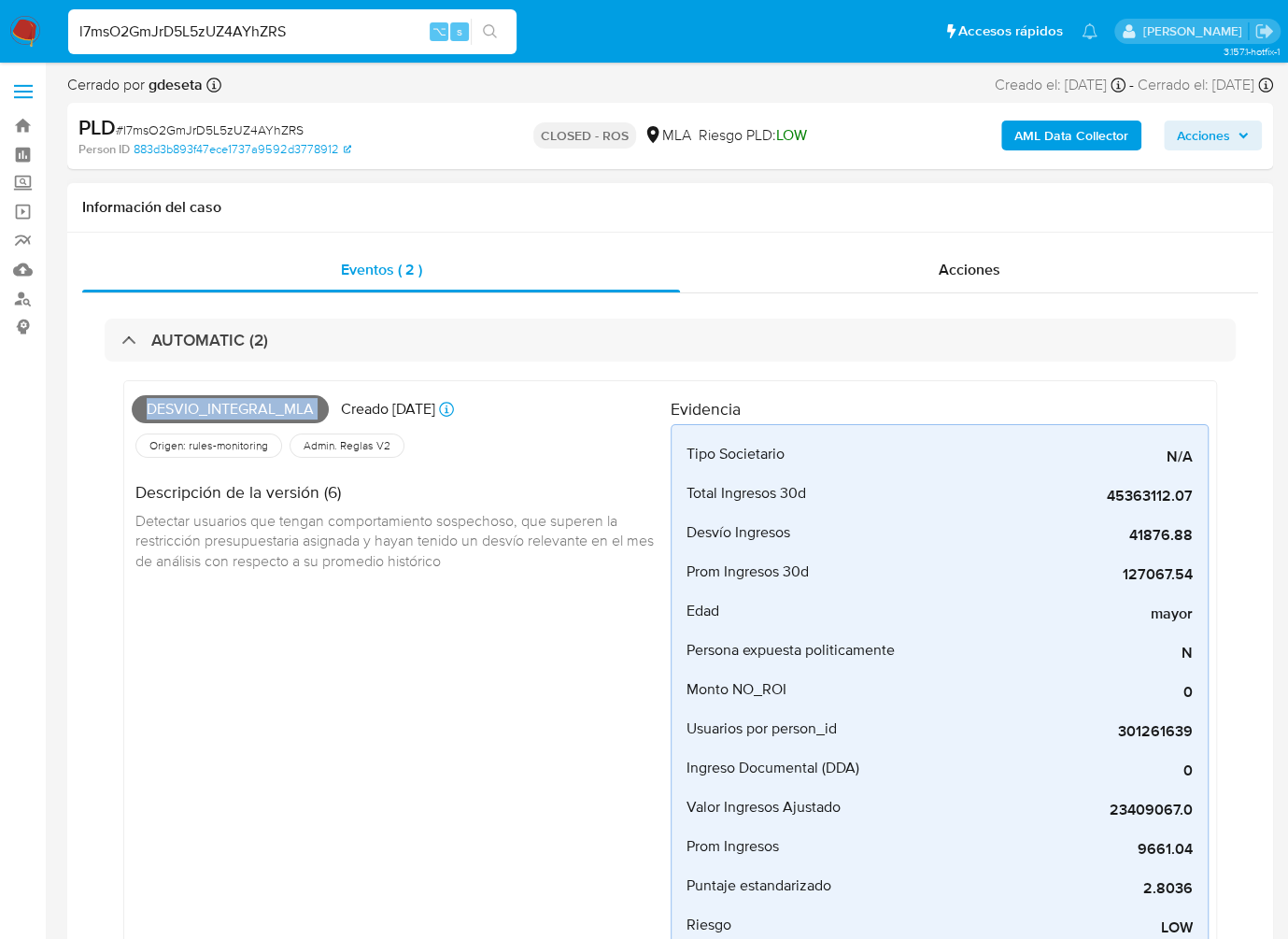
click at [231, 409] on span "Desvio_integral_mla" at bounding box center [230, 410] width 197 height 28
copy span "Desvio_integral_mla"
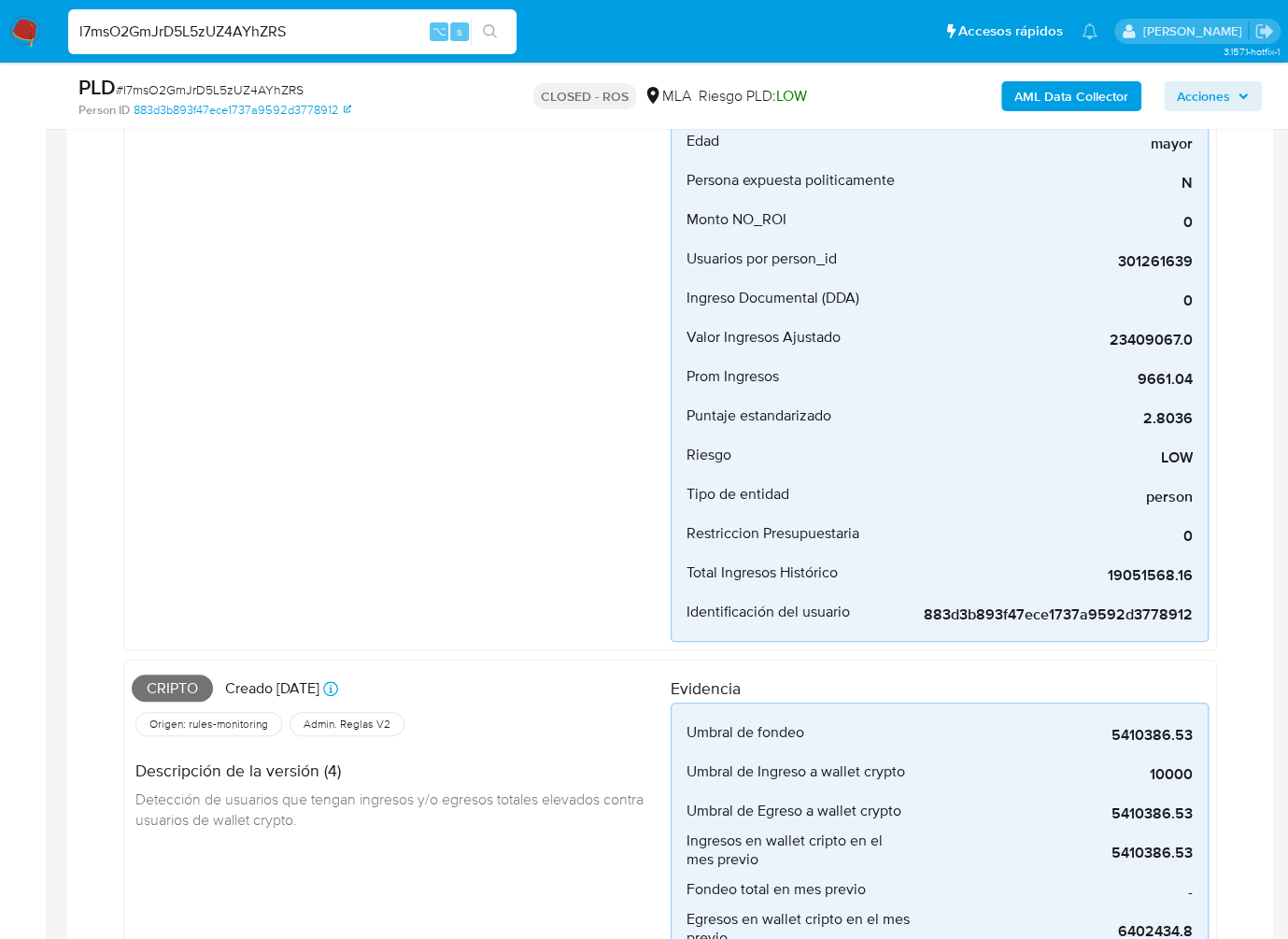
scroll to position [423, 0]
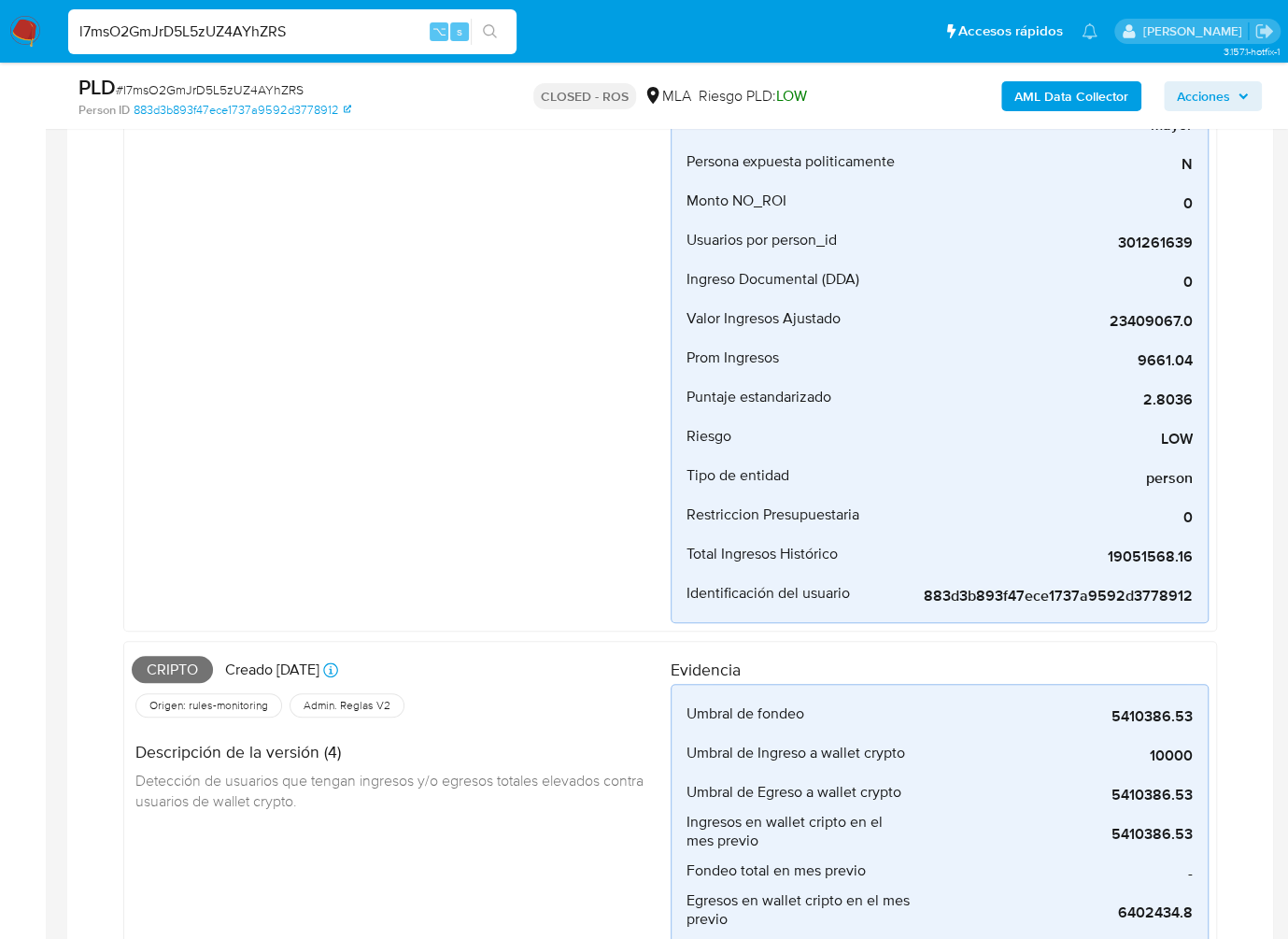
click at [164, 650] on div "Cripto Creado [DATE] Creado: [DATE] 19:59:44" at bounding box center [401, 670] width 539 height 41
click at [164, 664] on span "Cripto" at bounding box center [172, 670] width 81 height 28
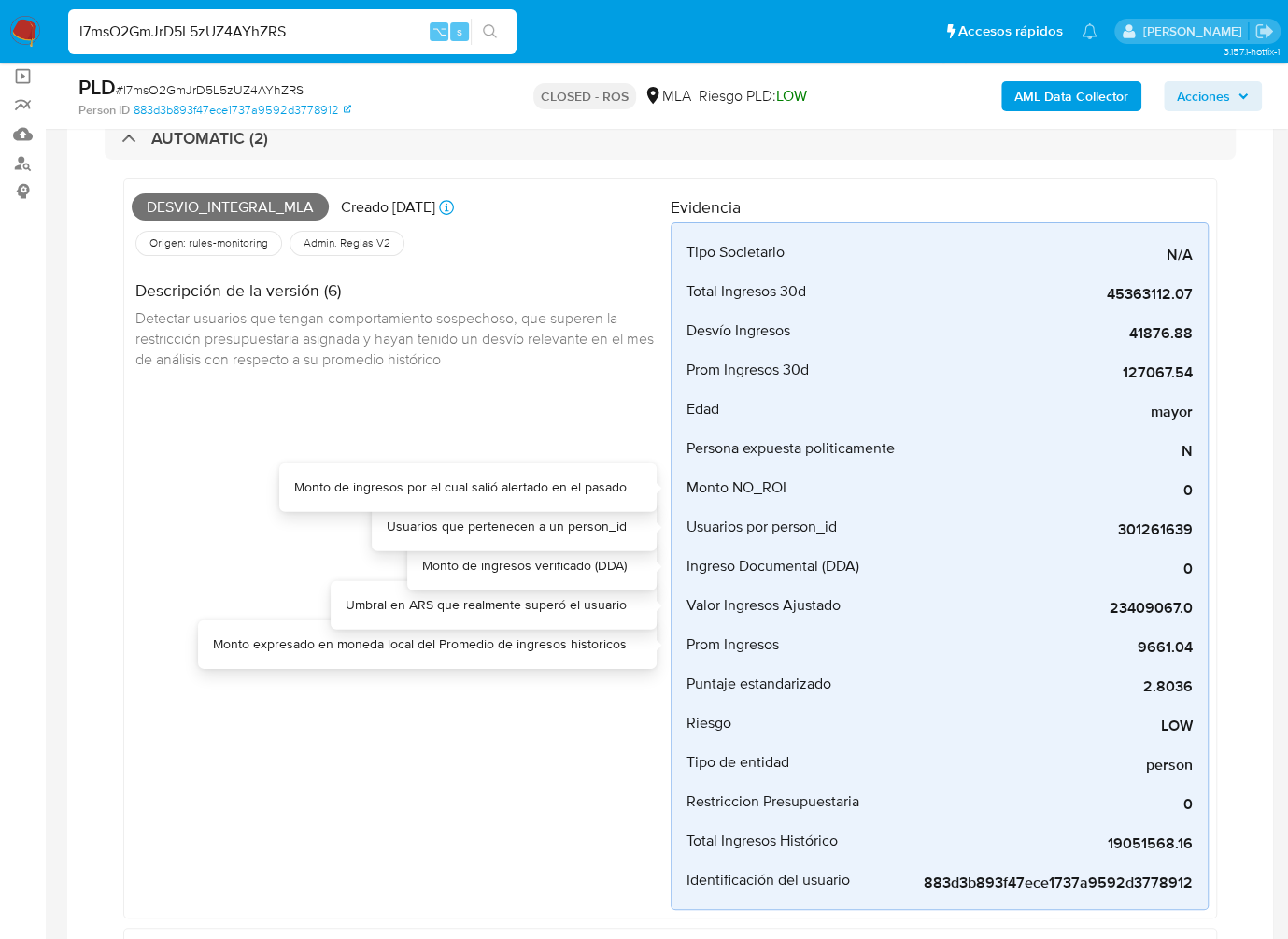
scroll to position [0, 0]
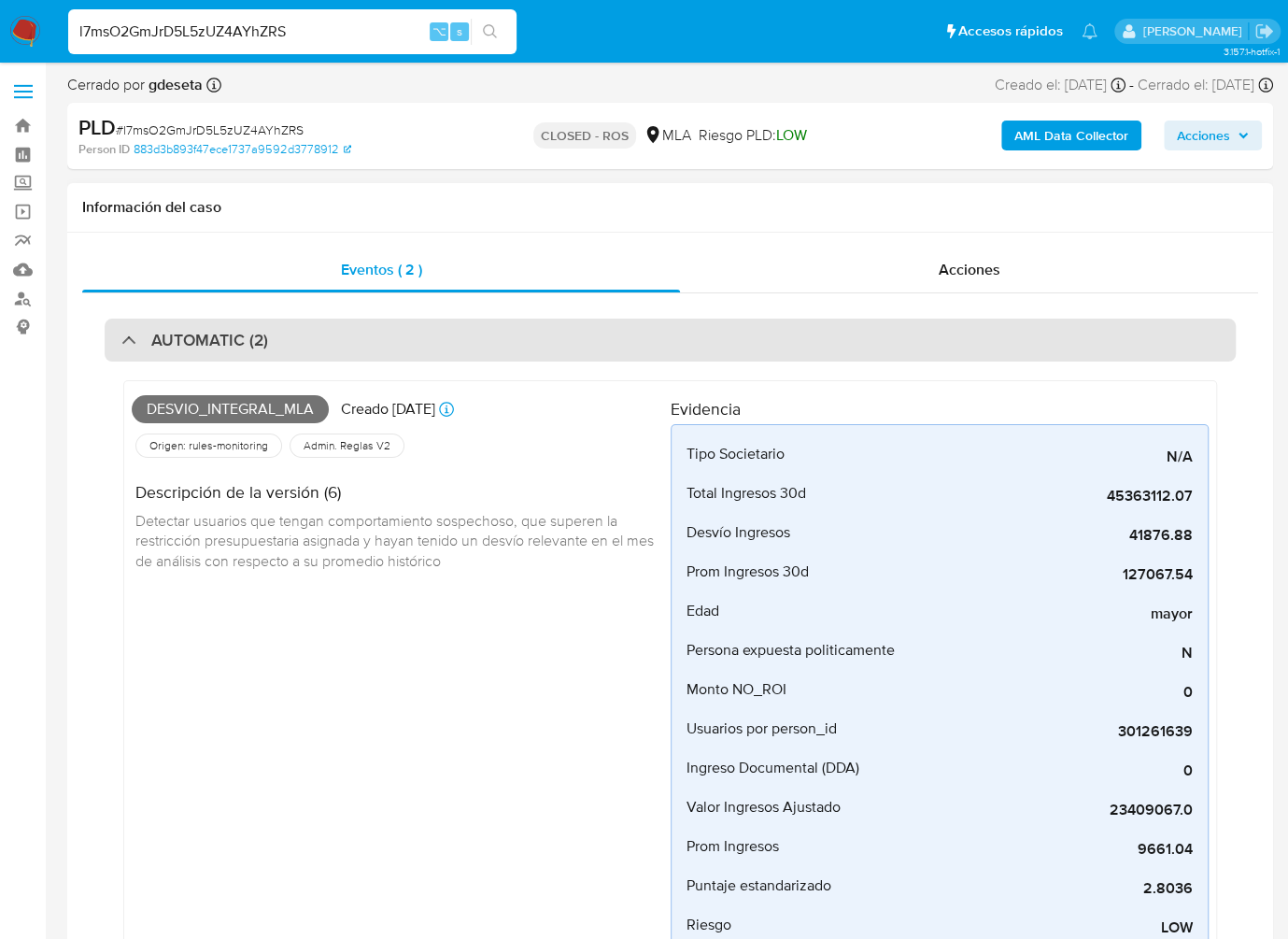
click at [186, 324] on div "AUTOMATIC (2)" at bounding box center [670, 340] width 1131 height 43
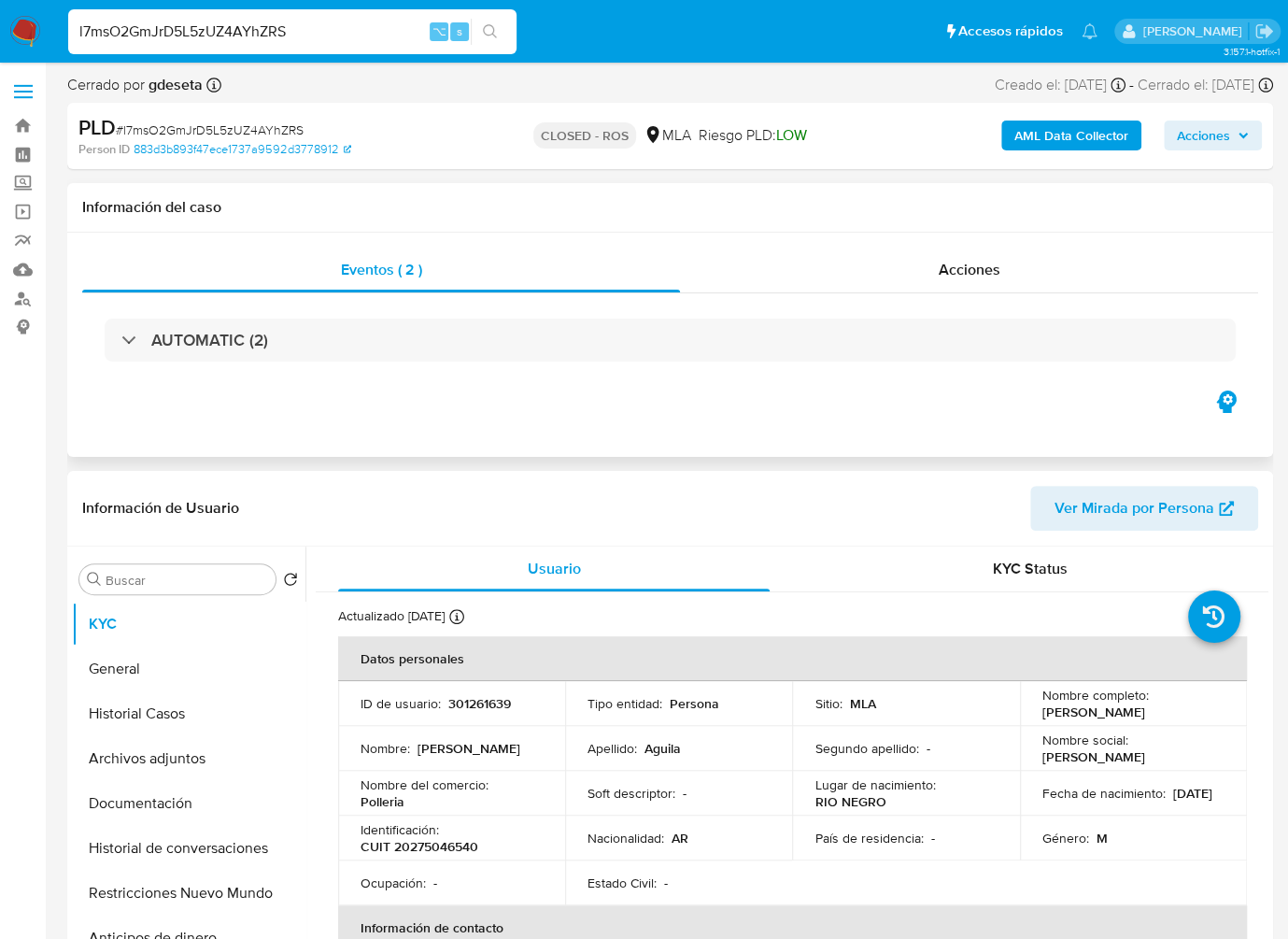
click at [1005, 245] on div "Eventos ( 2 ) Acciones AUTOMATIC (2)" at bounding box center [670, 344] width 1206 height 224
click at [994, 259] on span "Acciones" at bounding box center [970, 269] width 62 height 22
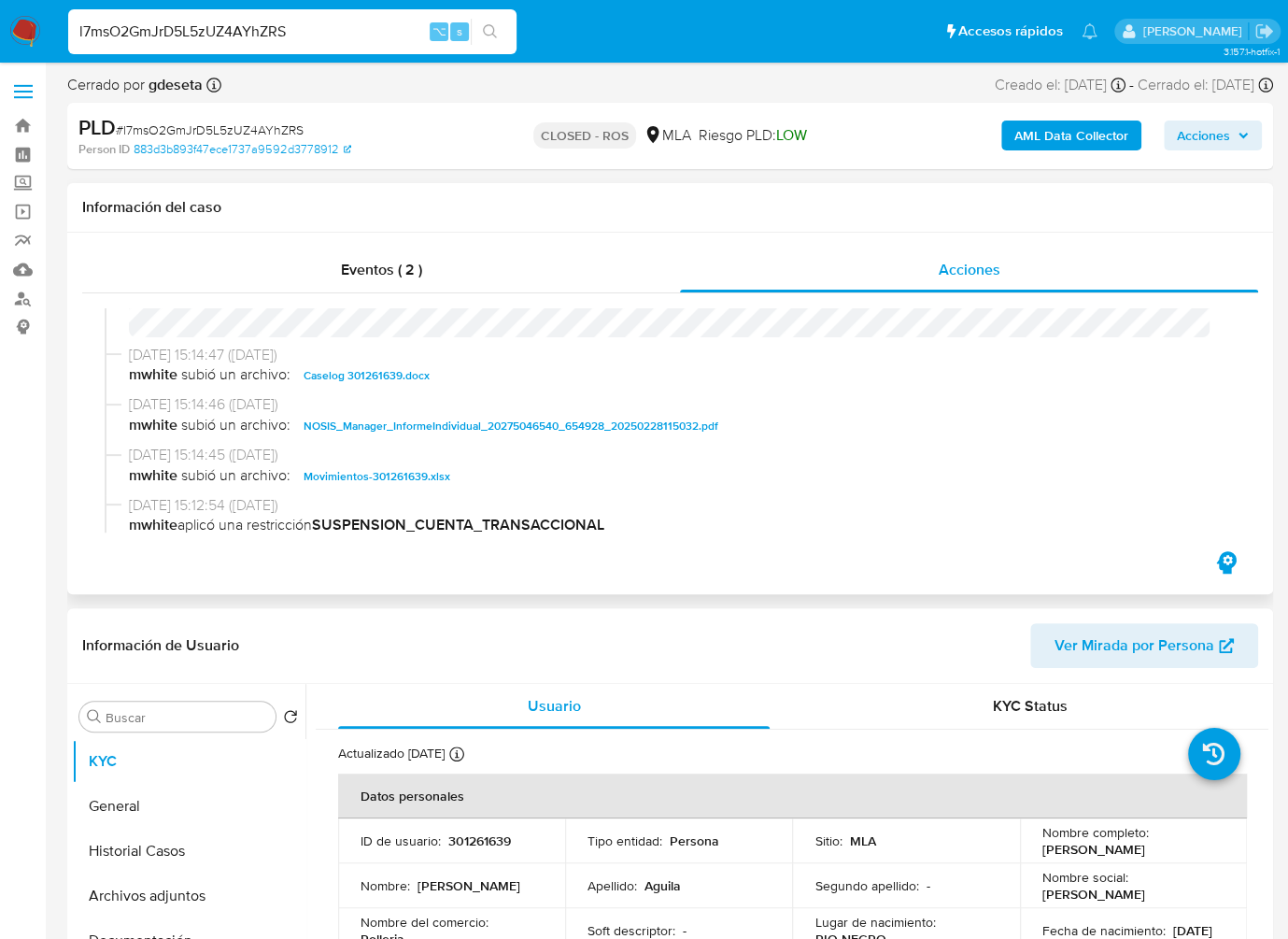
scroll to position [2036, 0]
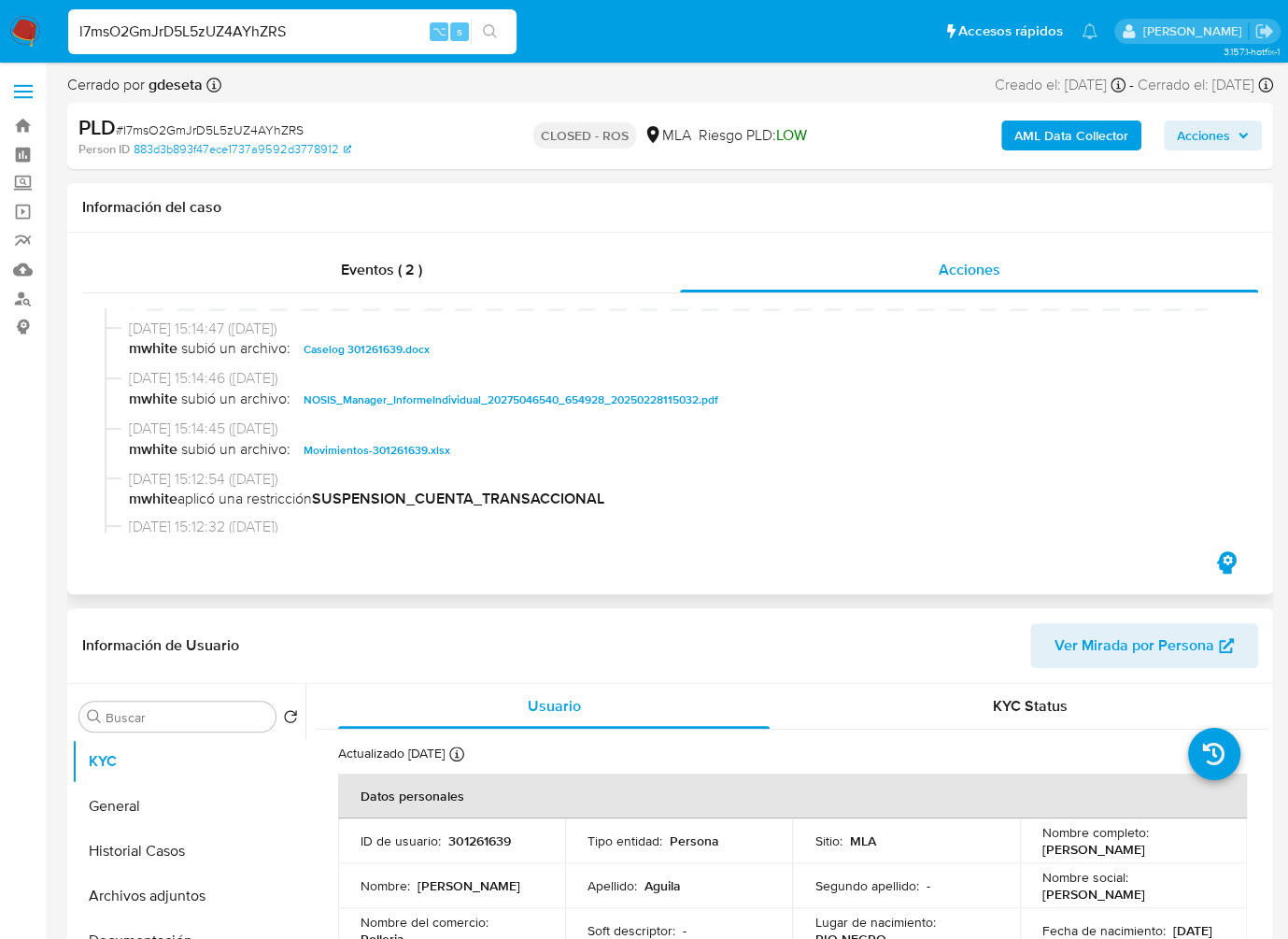
click at [380, 361] on span "Caselog 301261639.docx" at bounding box center [366, 350] width 126 height 22
click at [112, 857] on button "Historial Casos" at bounding box center [181, 851] width 218 height 45
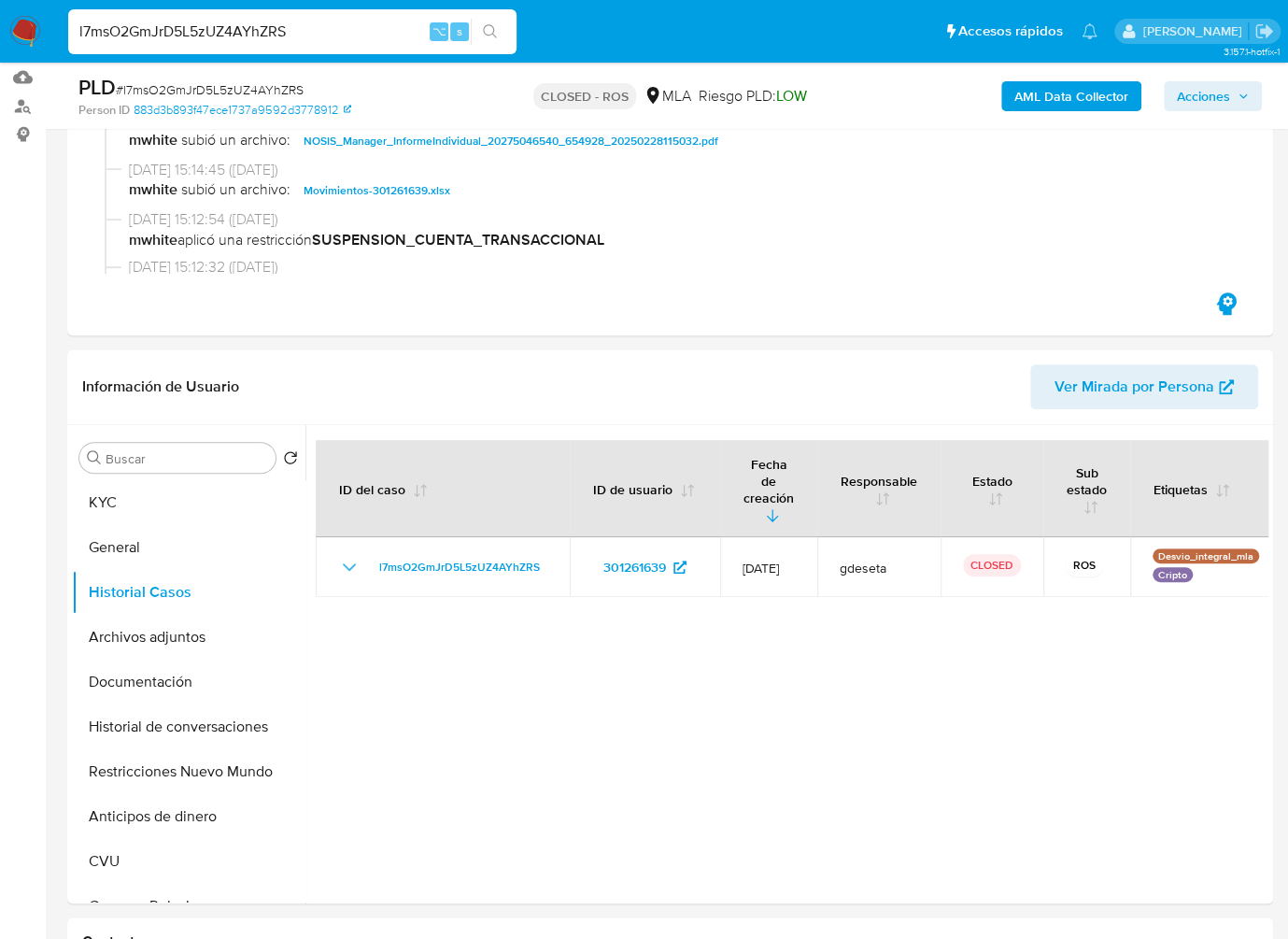
scroll to position [243, 0]
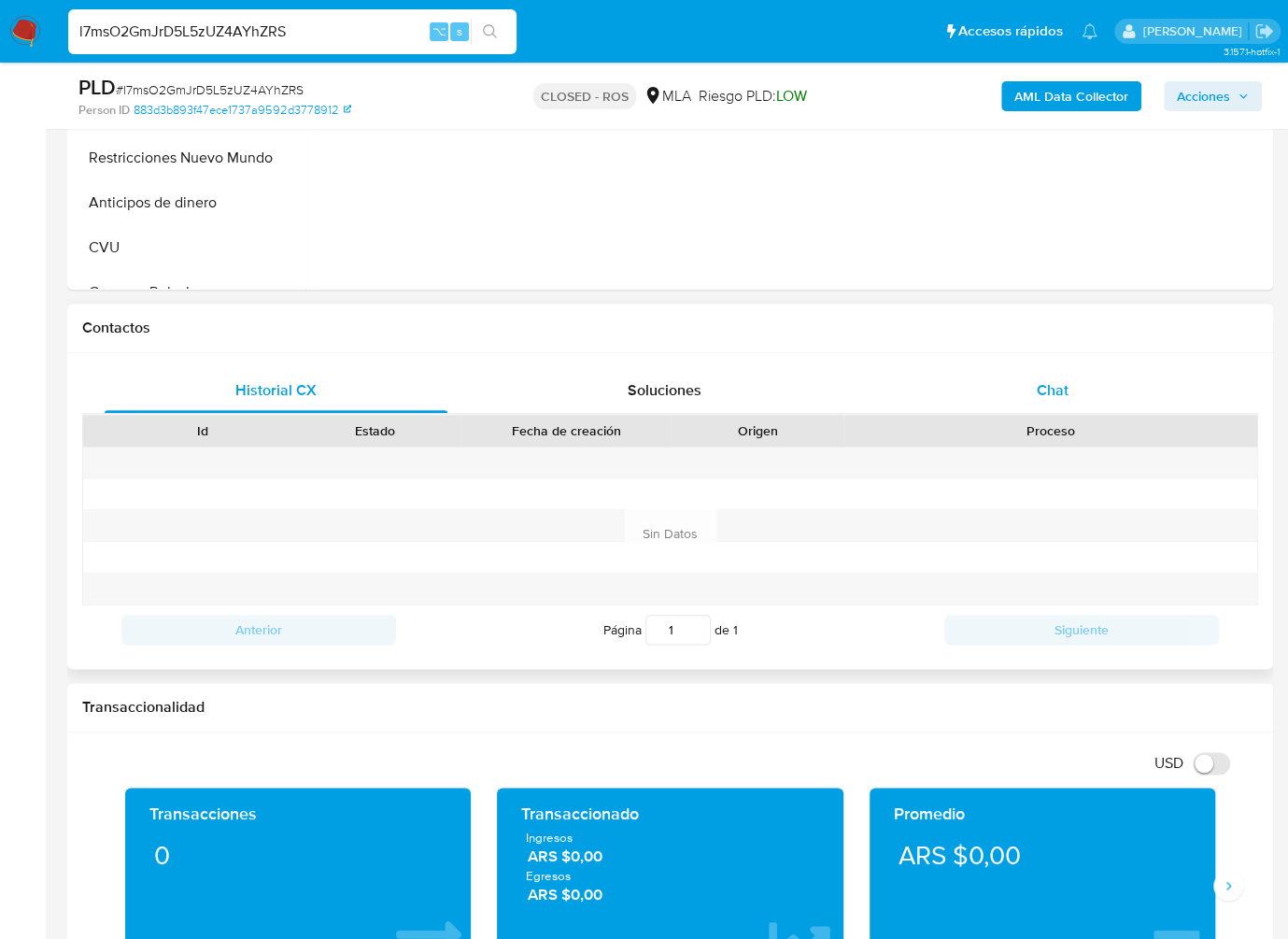
click at [1087, 382] on div "Chat" at bounding box center [1052, 391] width 343 height 45
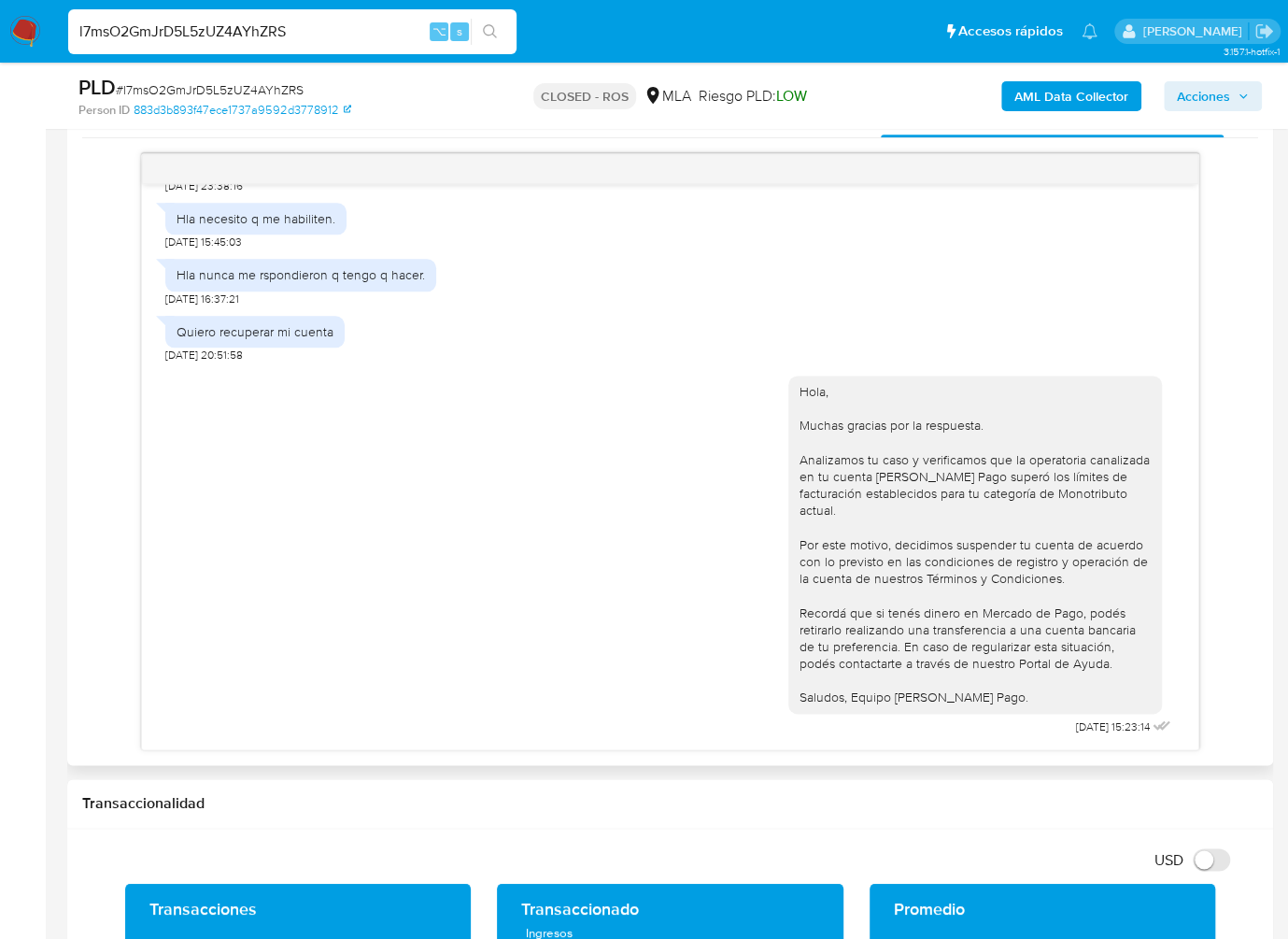
scroll to position [1901, 0]
click at [287, 37] on input "l7msO2GmJrD5L5zUZ4AYhZRS" at bounding box center [292, 32] width 449 height 24
paste input "cO4j0Ft8tgu3o90cQWYIKWg5"
type input "cO4j0Ft8tgu3o90cQWYIKWg5"
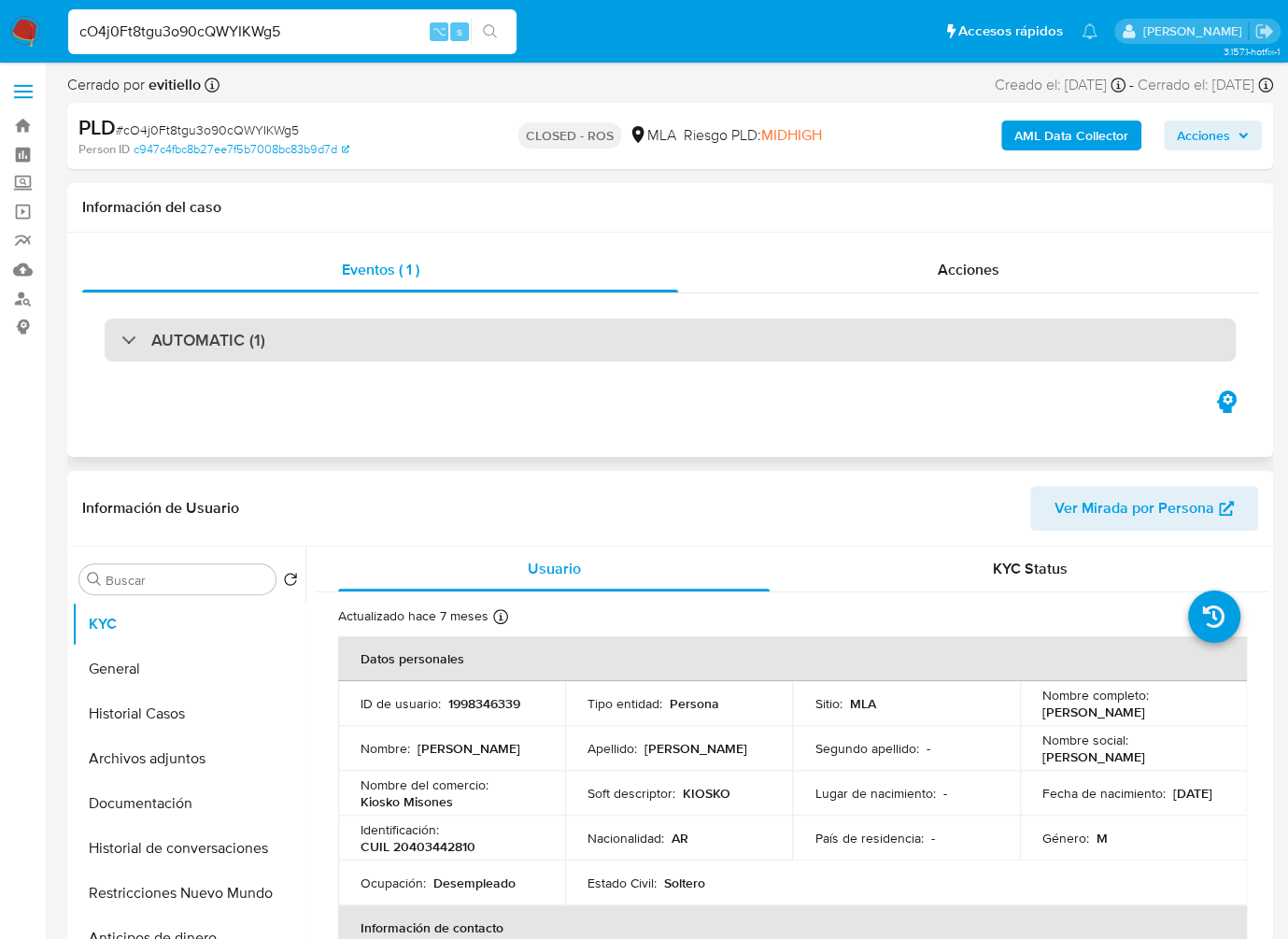
select select "10"
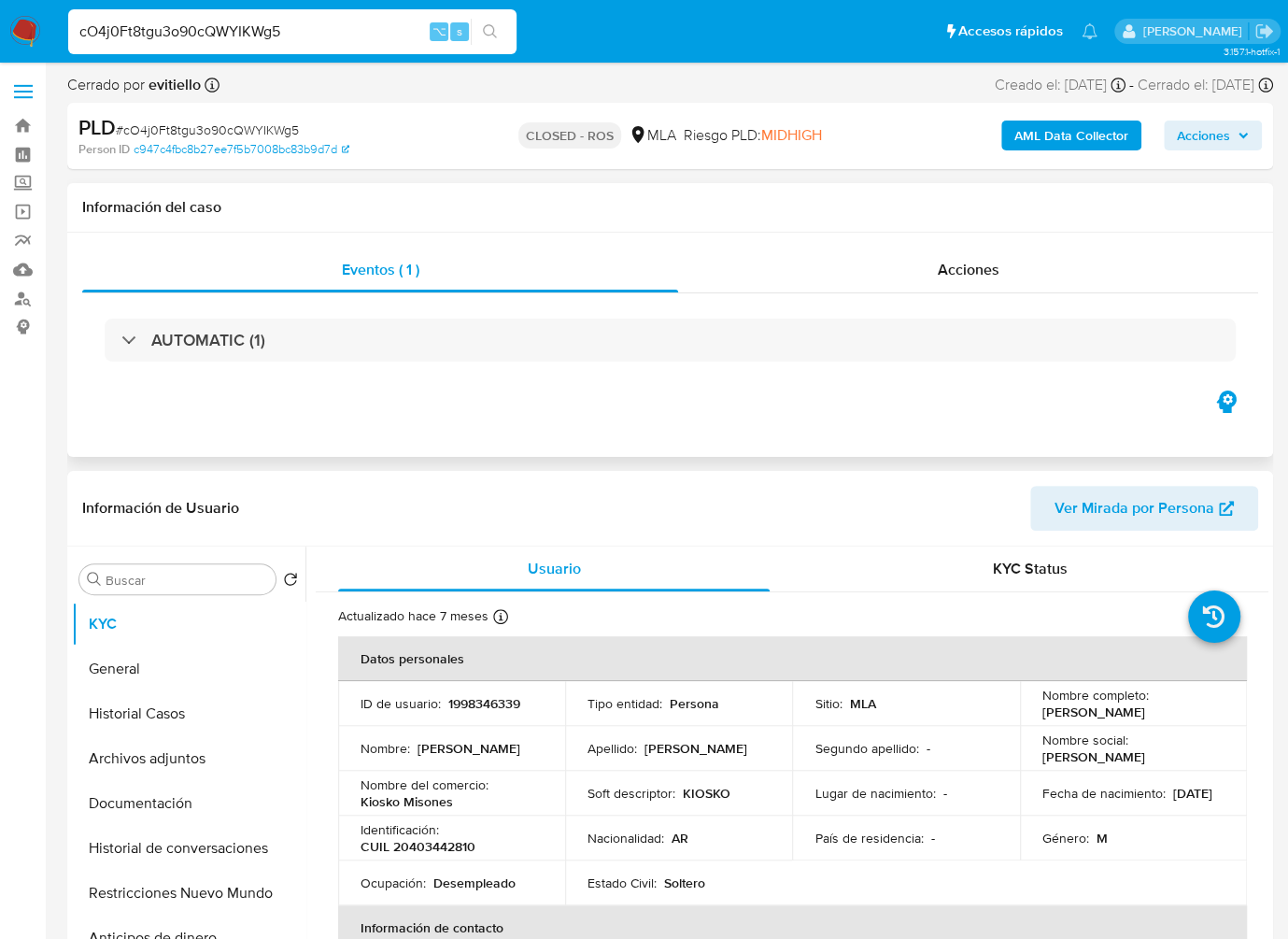
click at [960, 296] on div "AUTOMATIC (1)" at bounding box center [670, 340] width 1176 height 94
click at [982, 275] on span "Acciones" at bounding box center [969, 269] width 62 height 22
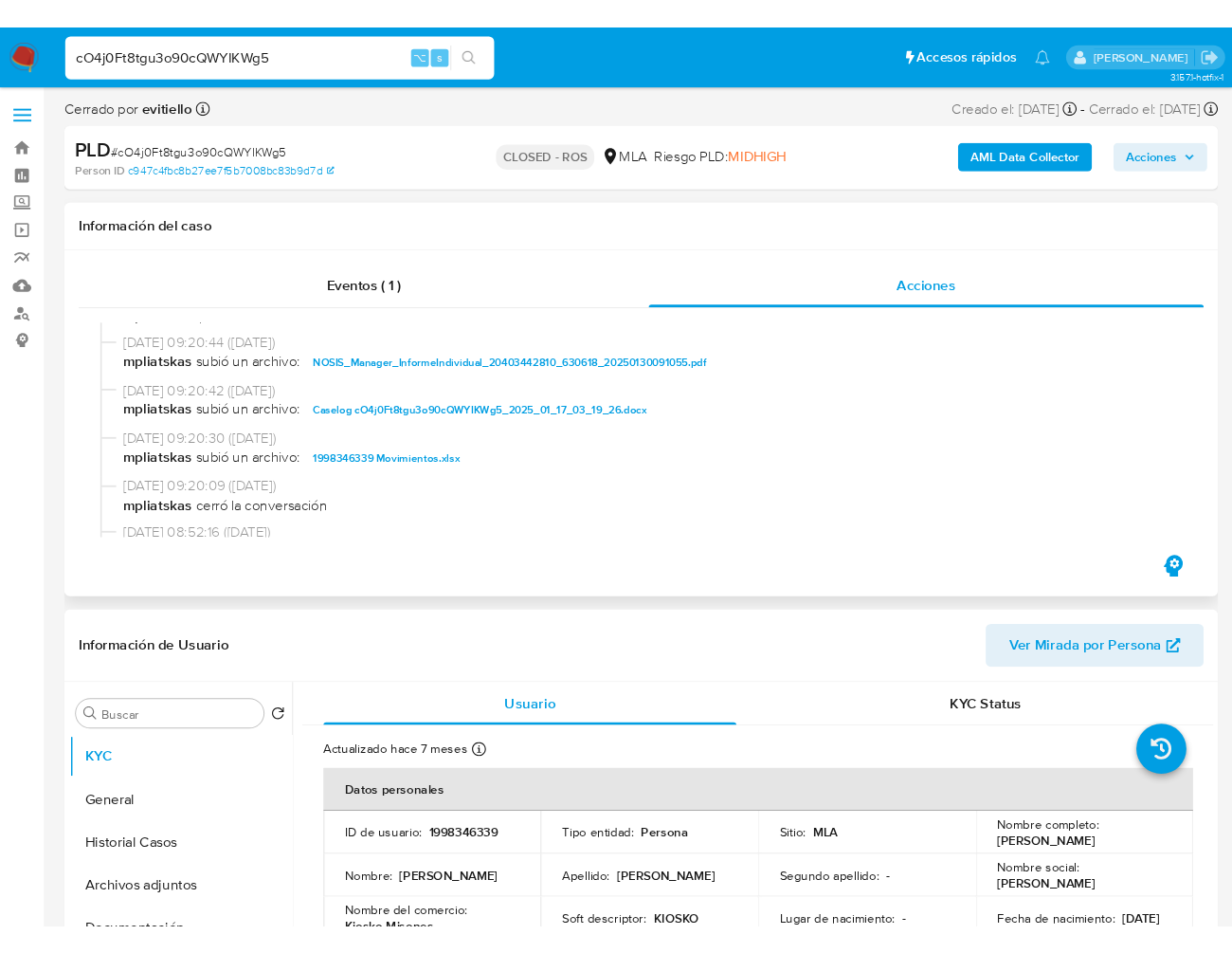
scroll to position [952, 0]
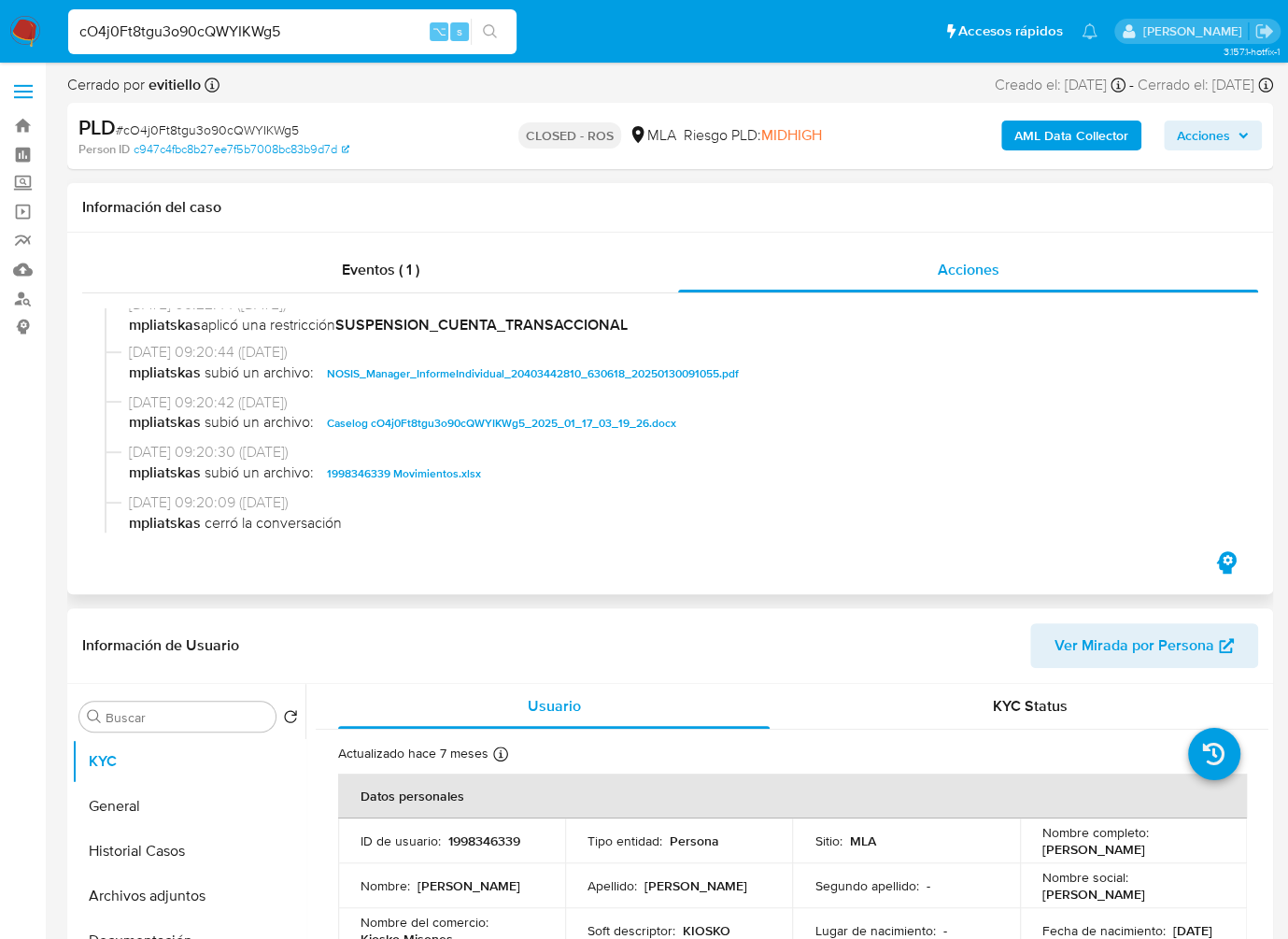
click at [443, 427] on span "Caselog cO4j0Ft8tgu3o90cQWYIKWg5_2025_01_17_03_19_26.docx" at bounding box center [501, 424] width 349 height 22
click at [925, 361] on span "[DATE] 09:20:44 ([DATE])" at bounding box center [678, 352] width 1099 height 21
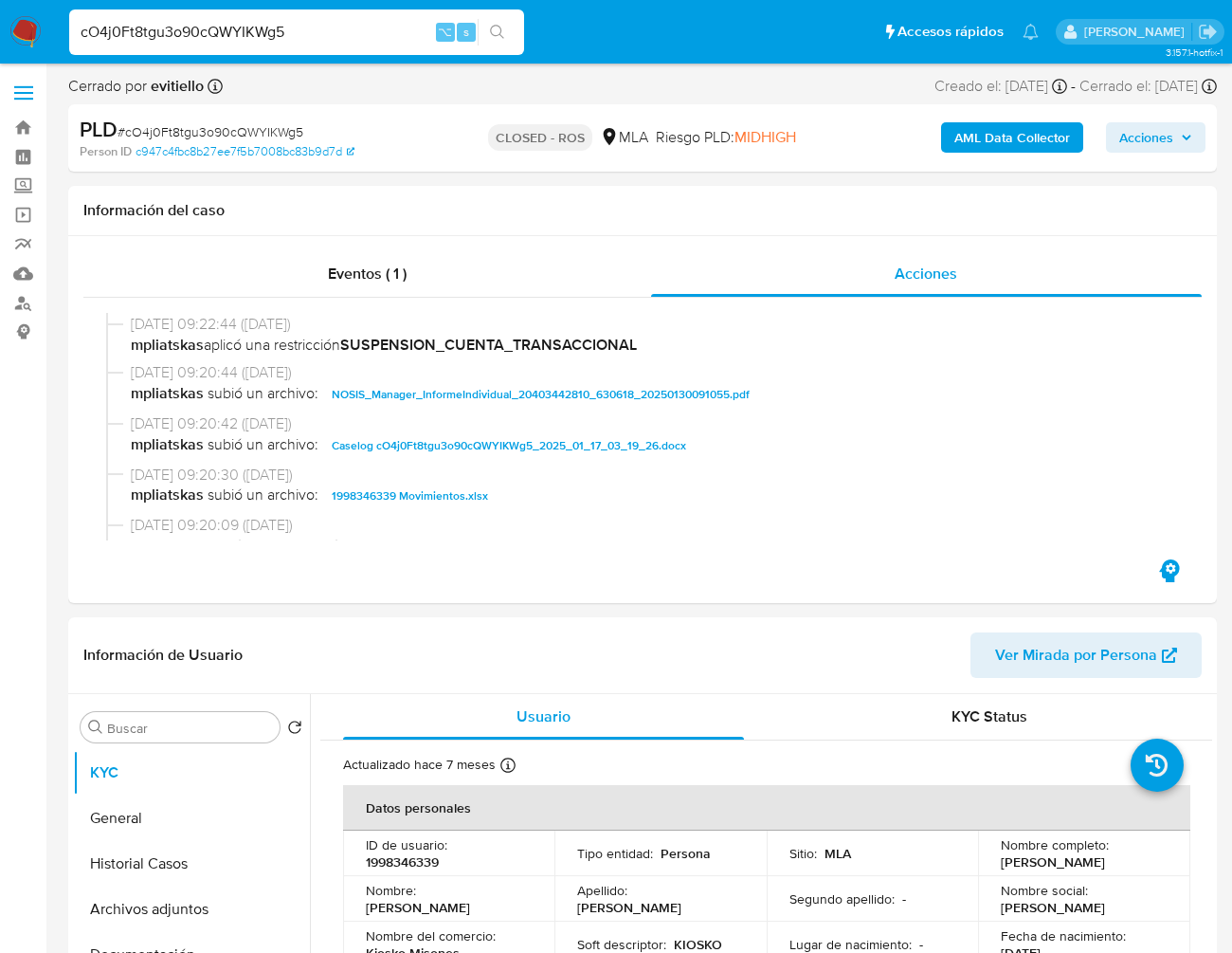
scroll to position [967, 0]
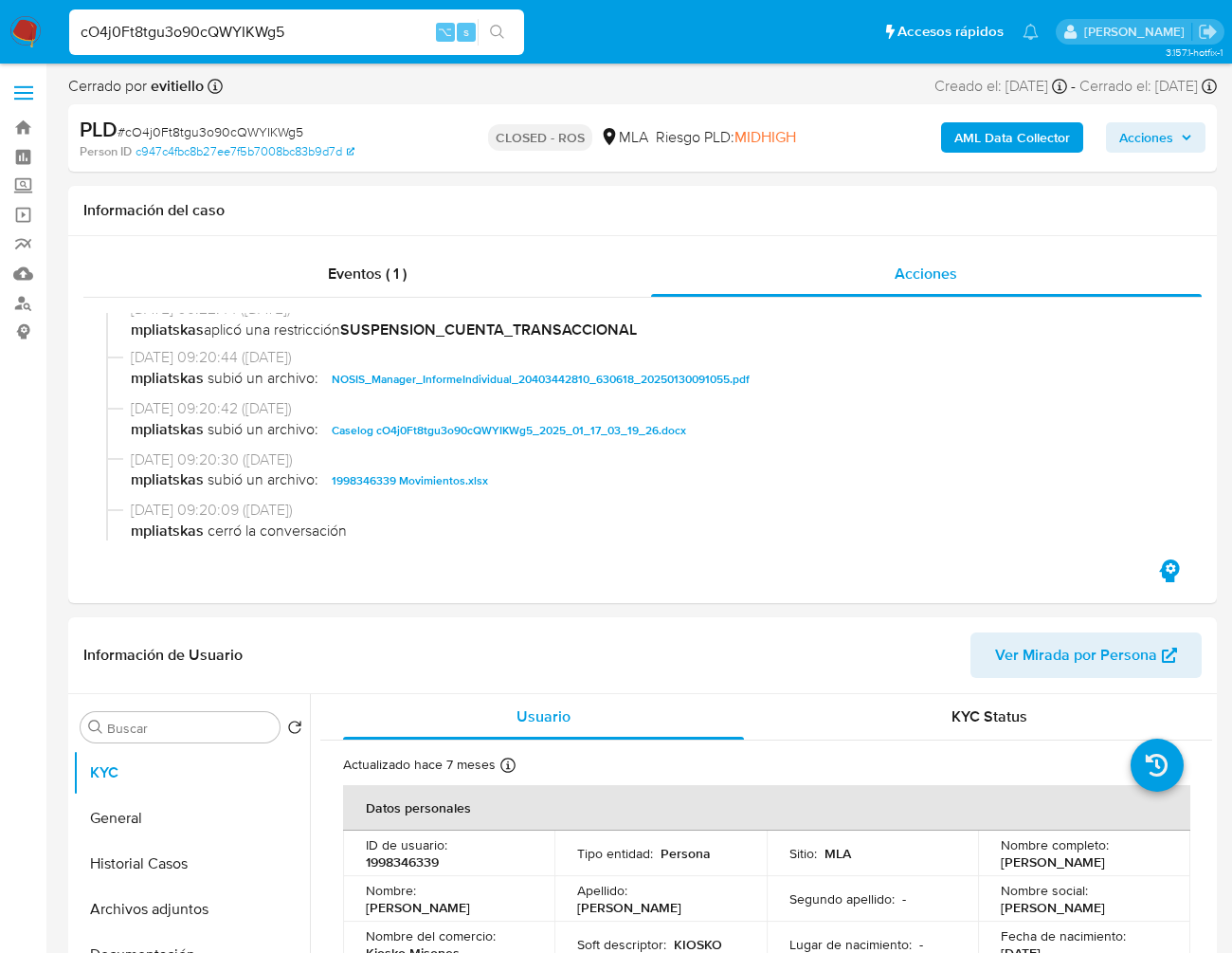
click at [296, 38] on input "cO4j0Ft8tgu3o90cQWYIKWg5" at bounding box center [297, 32] width 455 height 25
click at [296, 36] on input "cO4j0Ft8tgu3o90cQWYIKWg5" at bounding box center [297, 32] width 455 height 25
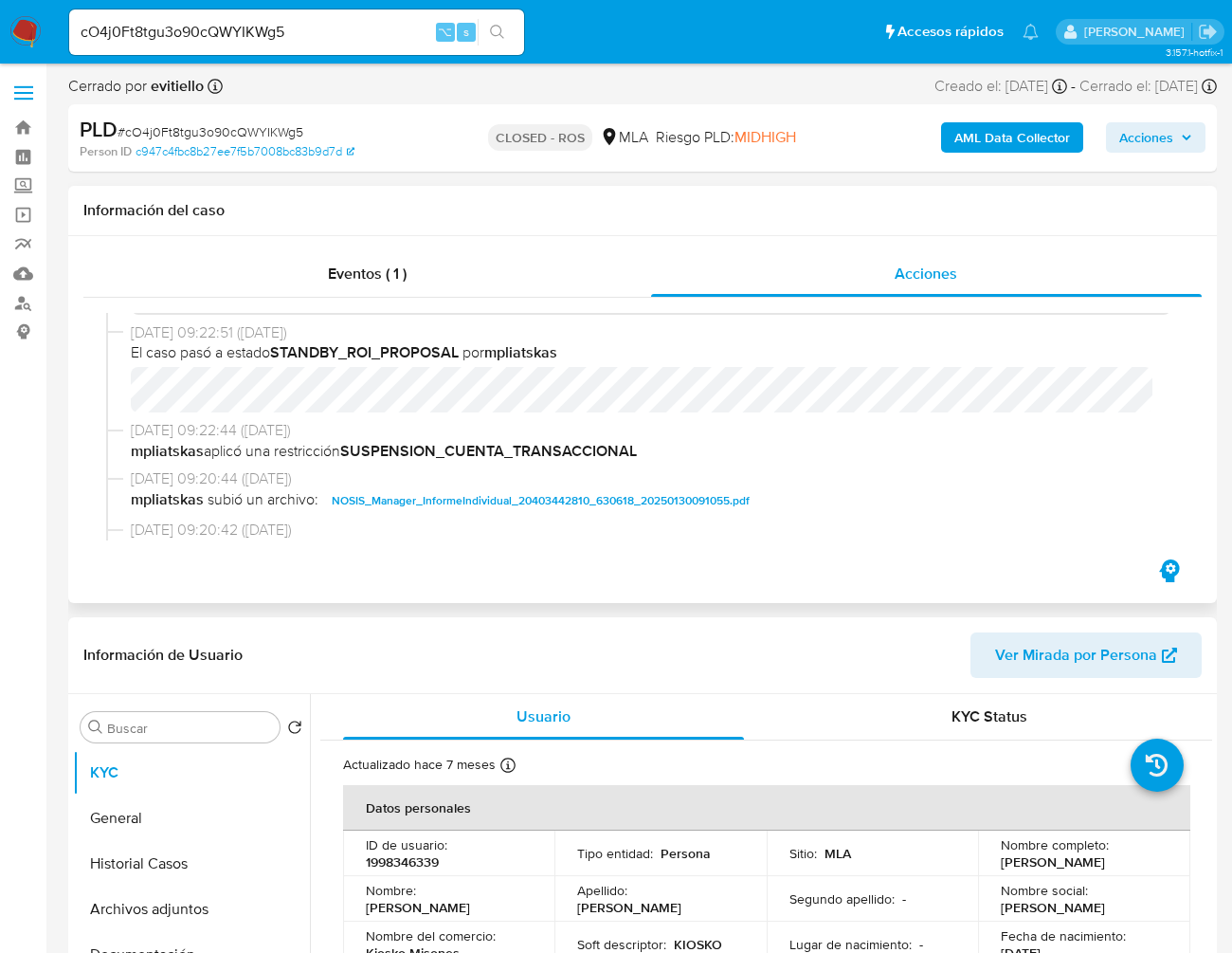
scroll to position [966, 0]
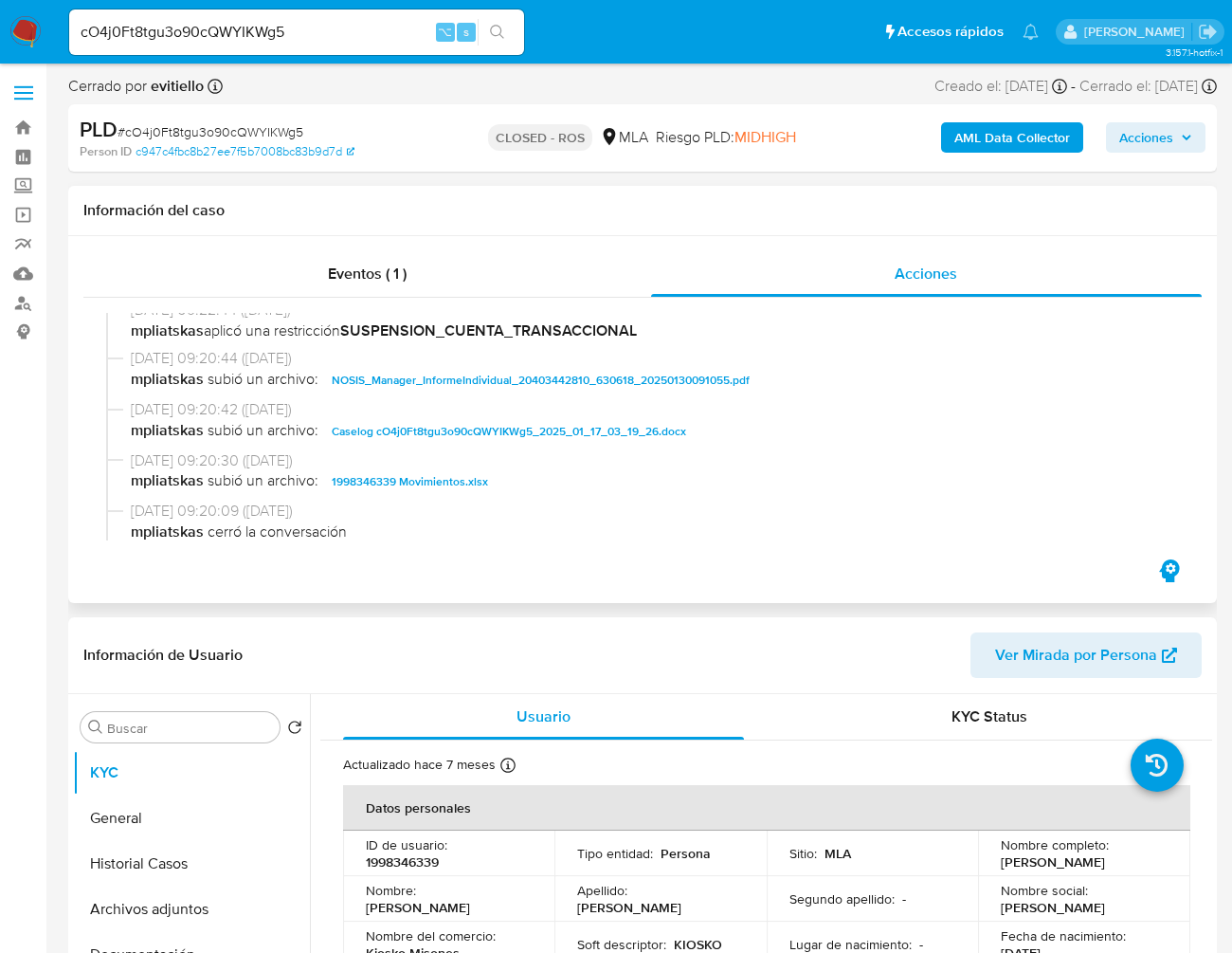
click at [437, 443] on span "Caselog cO4j0Ft8tgu3o90cQWYIKWg5_2025_01_17_03_19_26.docx" at bounding box center [509, 432] width 355 height 23
